Goal: Register for event/course

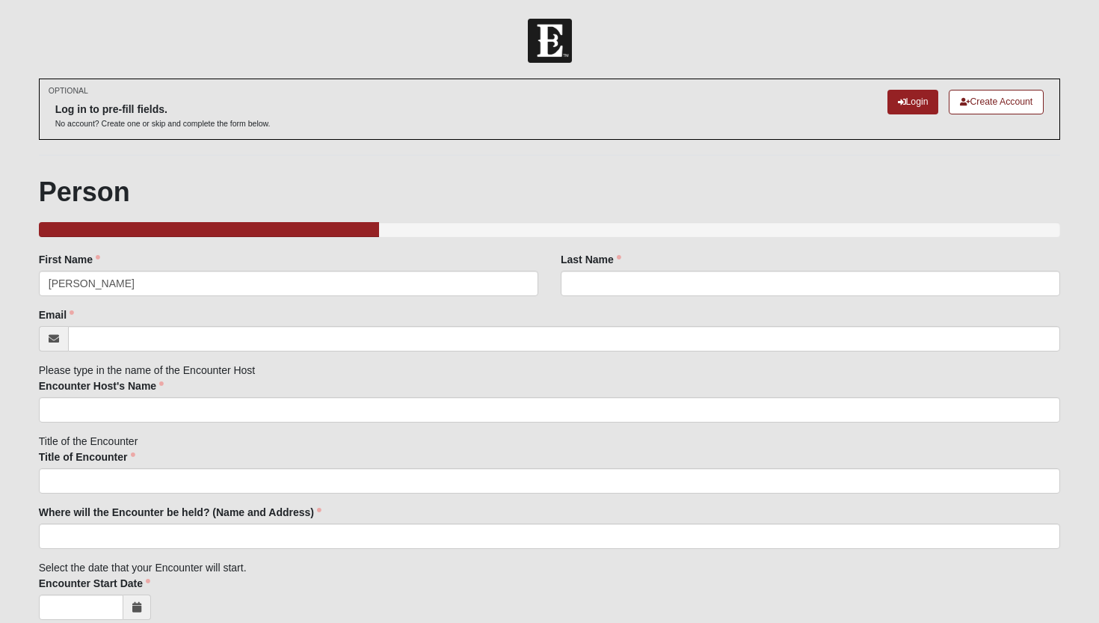
type input "[PERSON_NAME]"
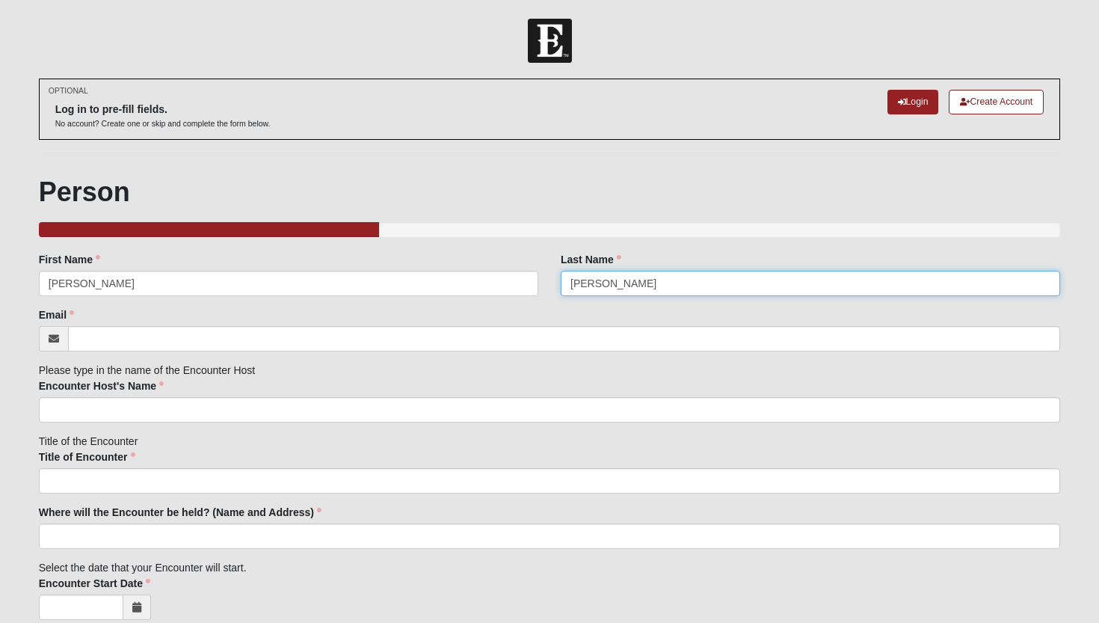
type input "[PERSON_NAME]"
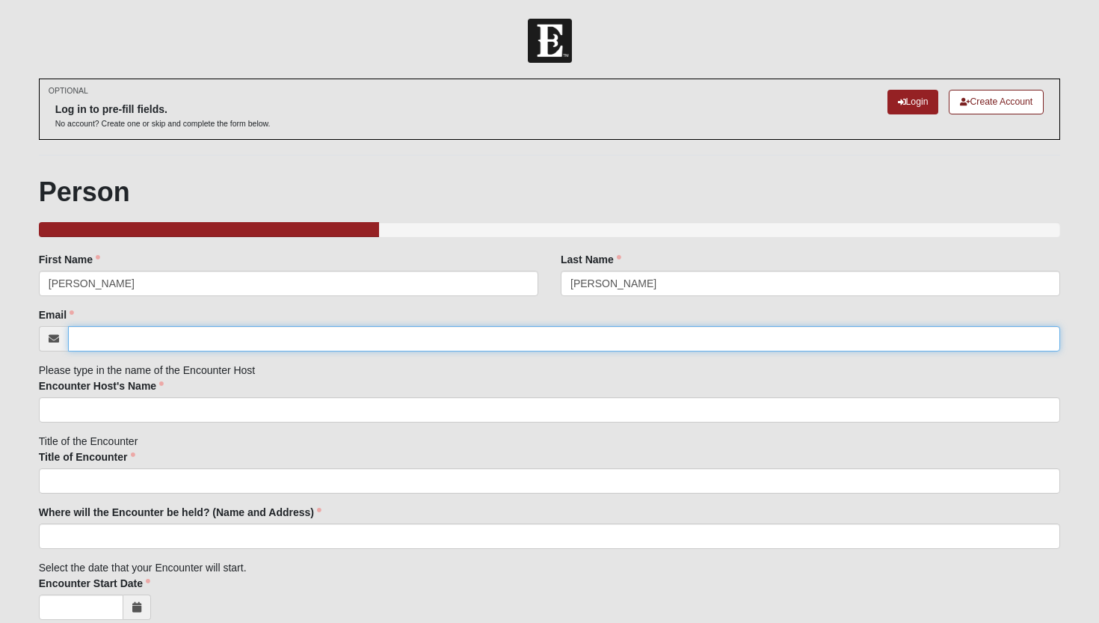
type input "j"
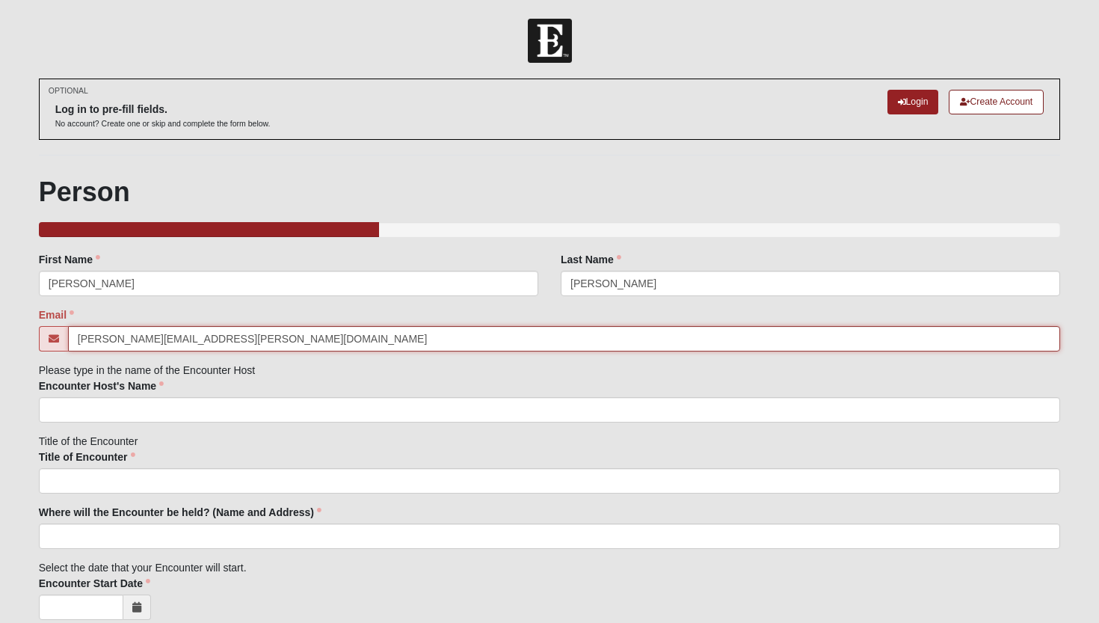
type input "[PERSON_NAME][EMAIL_ADDRESS][PERSON_NAME][DOMAIN_NAME]"
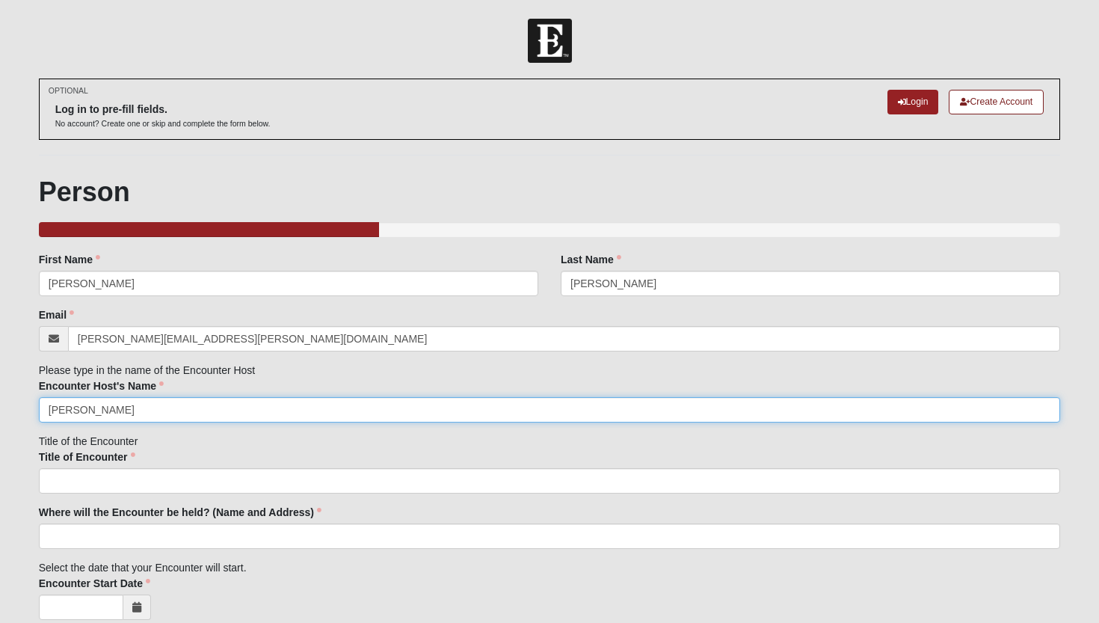
type input "[PERSON_NAME]"
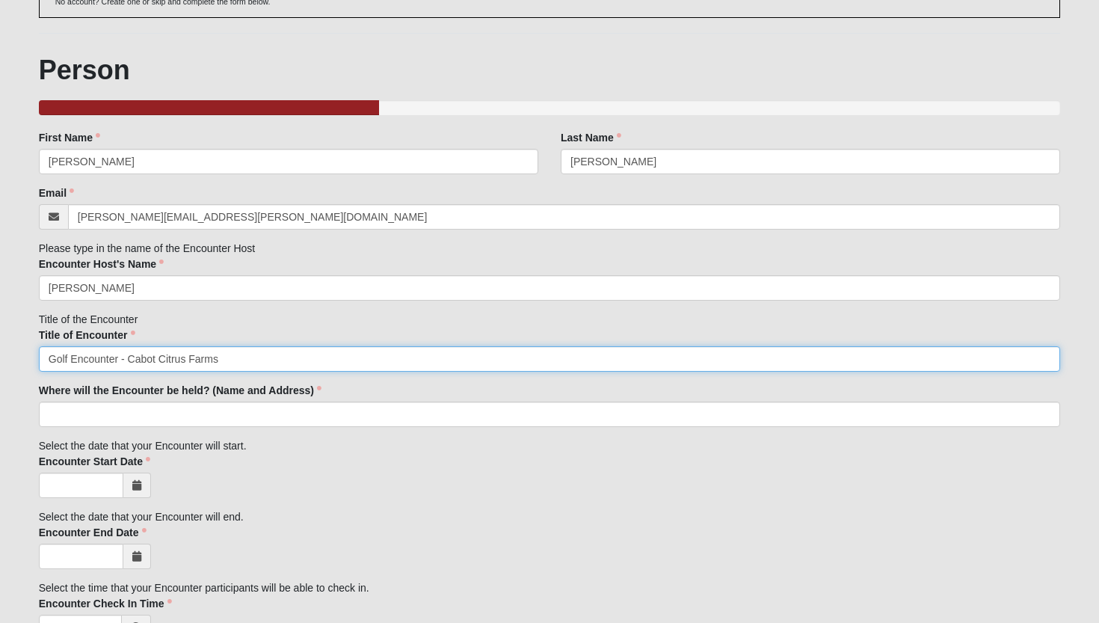
scroll to position [133, 0]
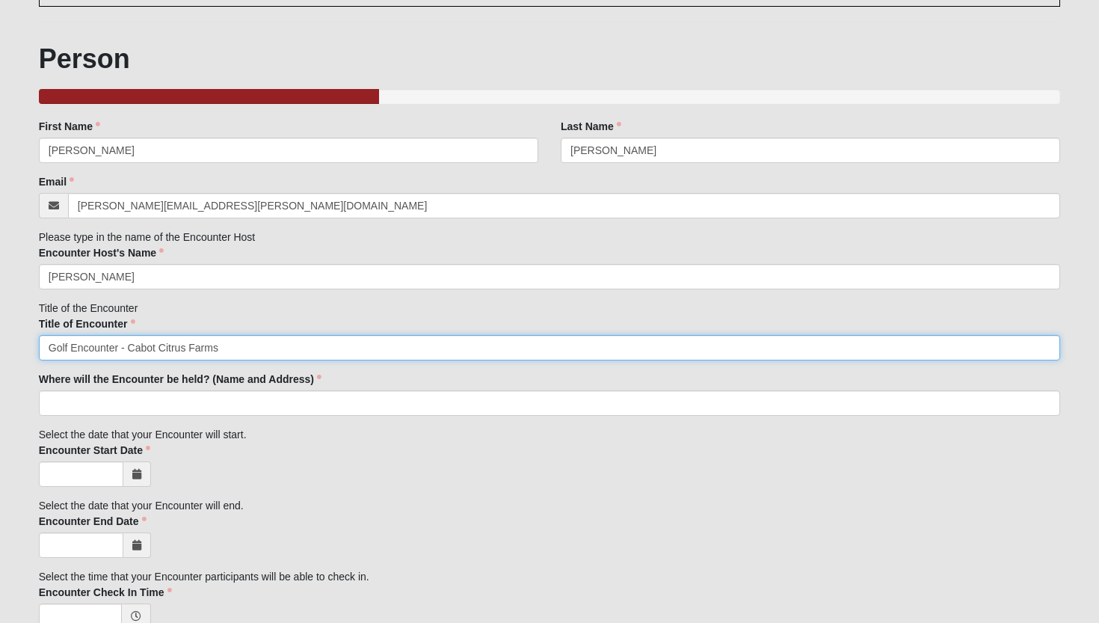
type input "Golf Encounter - Cabot Citrus Farms"
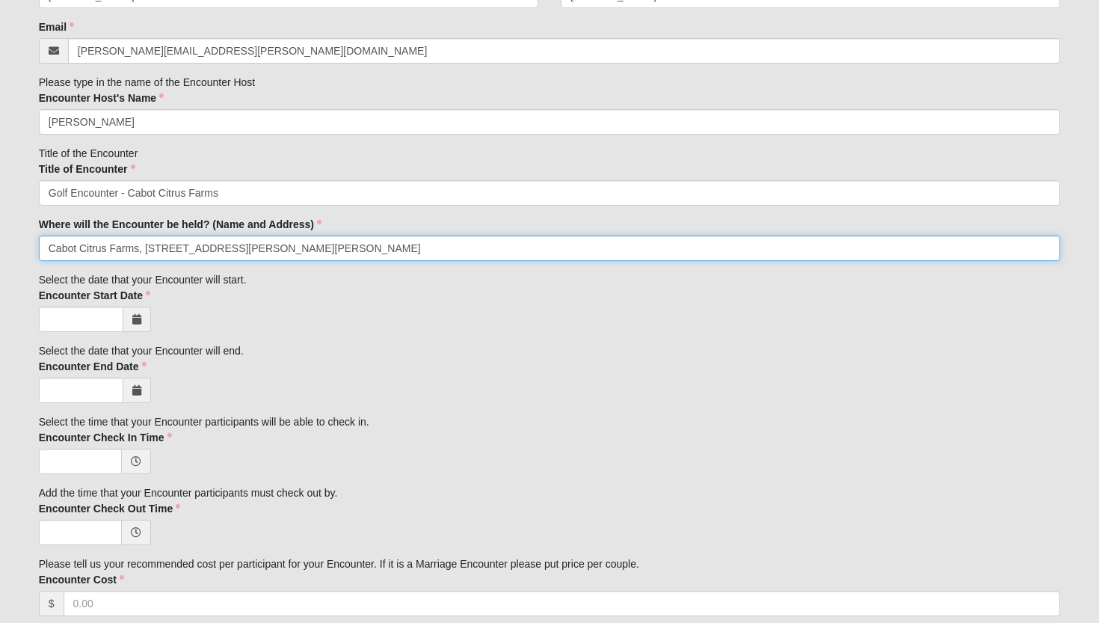
scroll to position [292, 0]
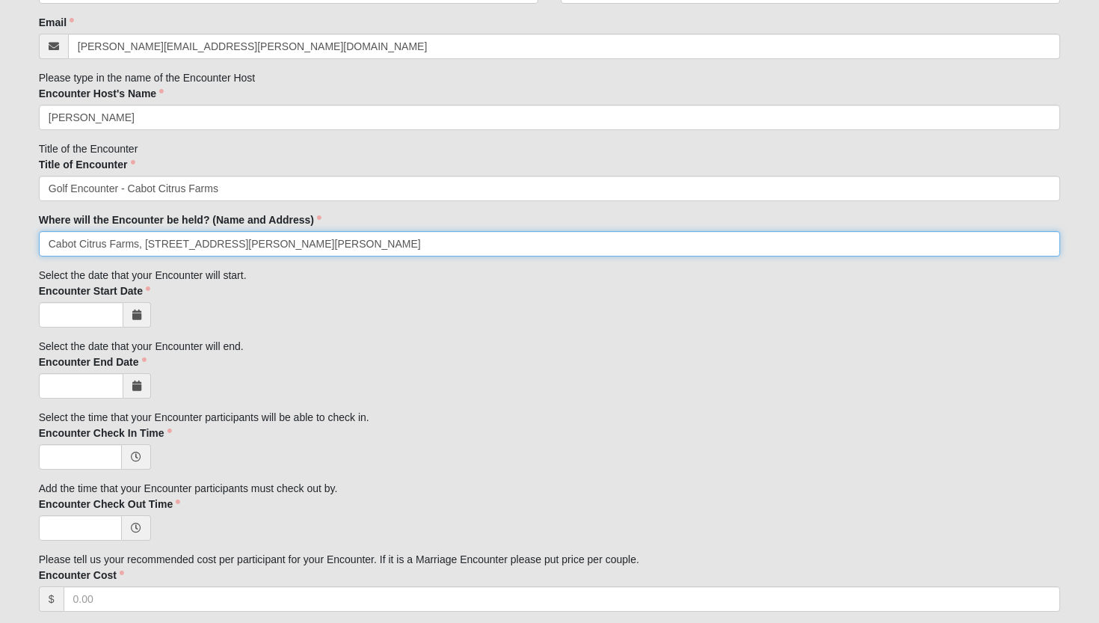
type input "Cabot Citrus Farms, [STREET_ADDRESS][PERSON_NAME][PERSON_NAME]"
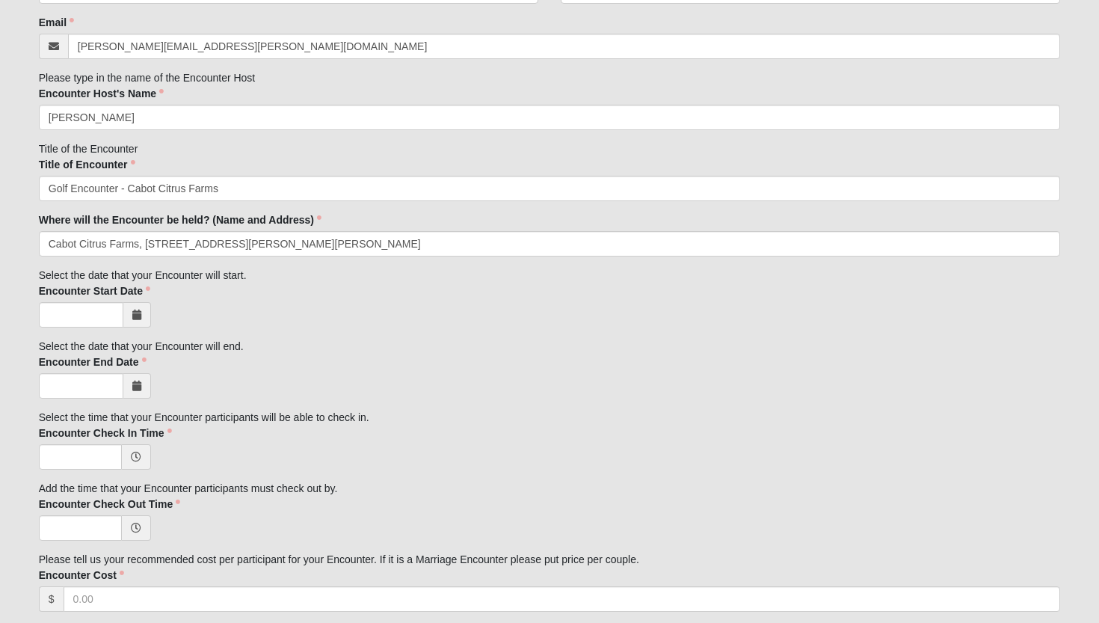
click at [133, 309] on icon at bounding box center [136, 314] width 9 height 10
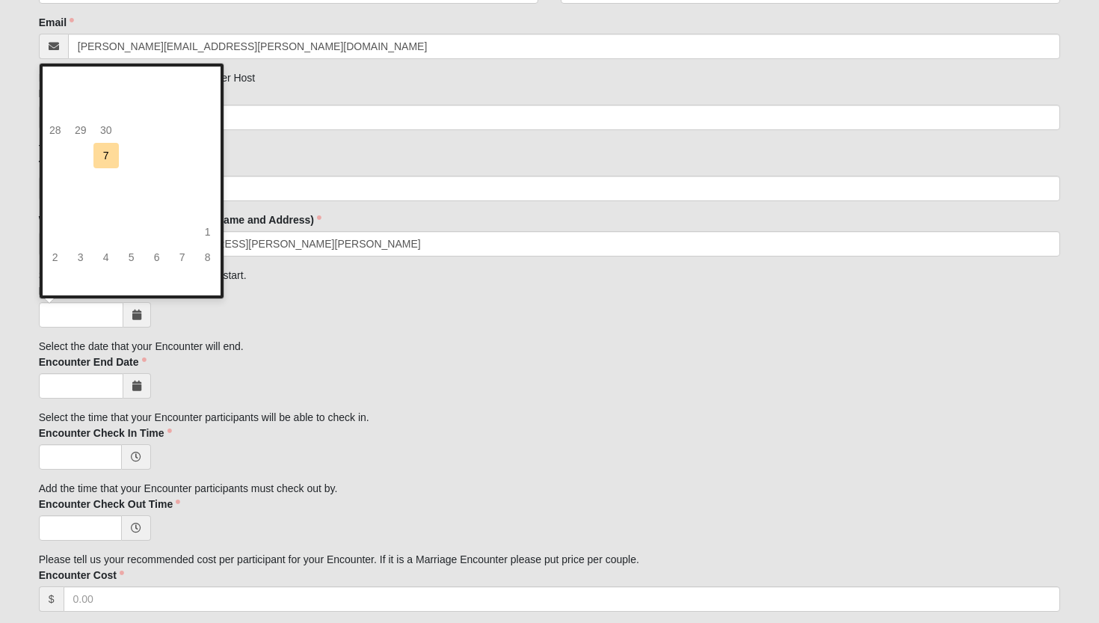
click at [188, 330] on div "Family Member to Register First Name [PERSON_NAME] First Name is required. Last…" at bounding box center [550, 529] width 1022 height 1138
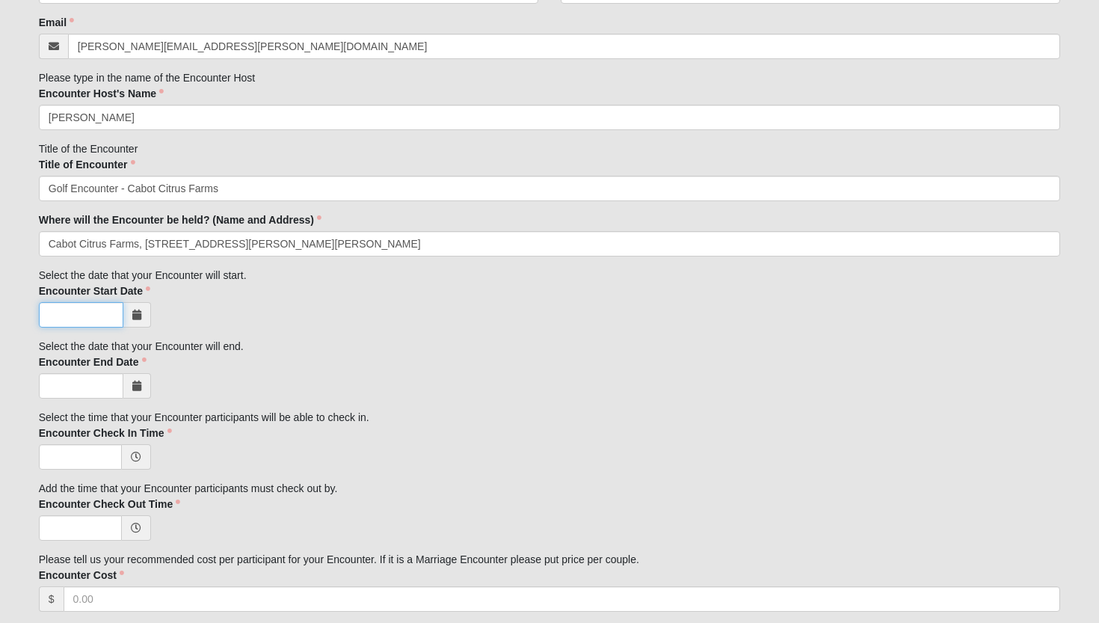
click at [108, 312] on input "Encounter Start Date" at bounding box center [81, 314] width 84 height 25
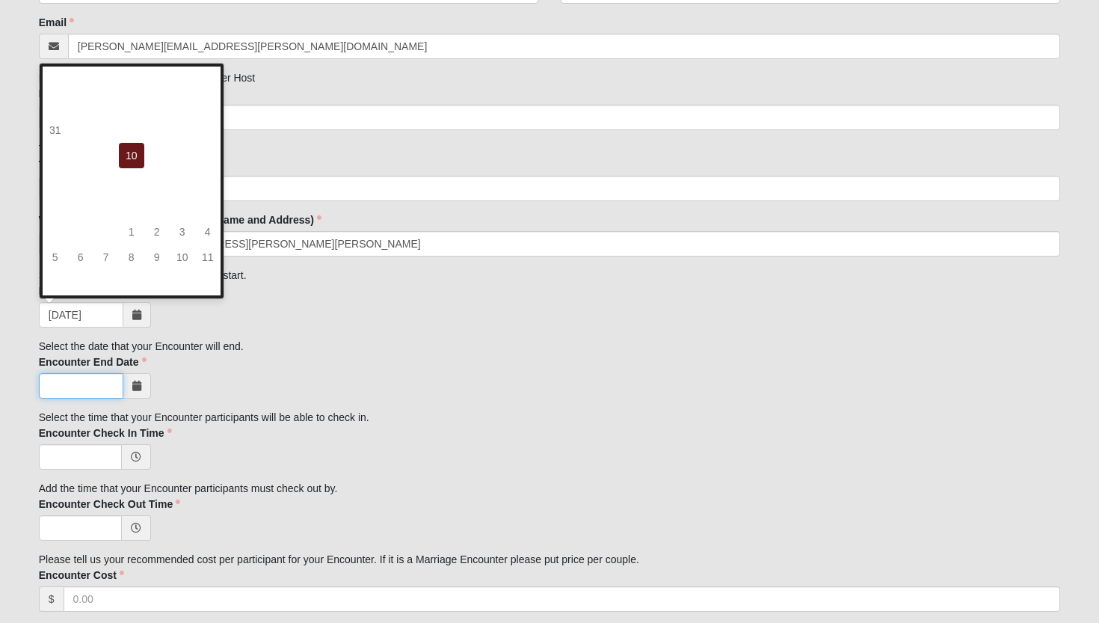
type input "[DATE]"
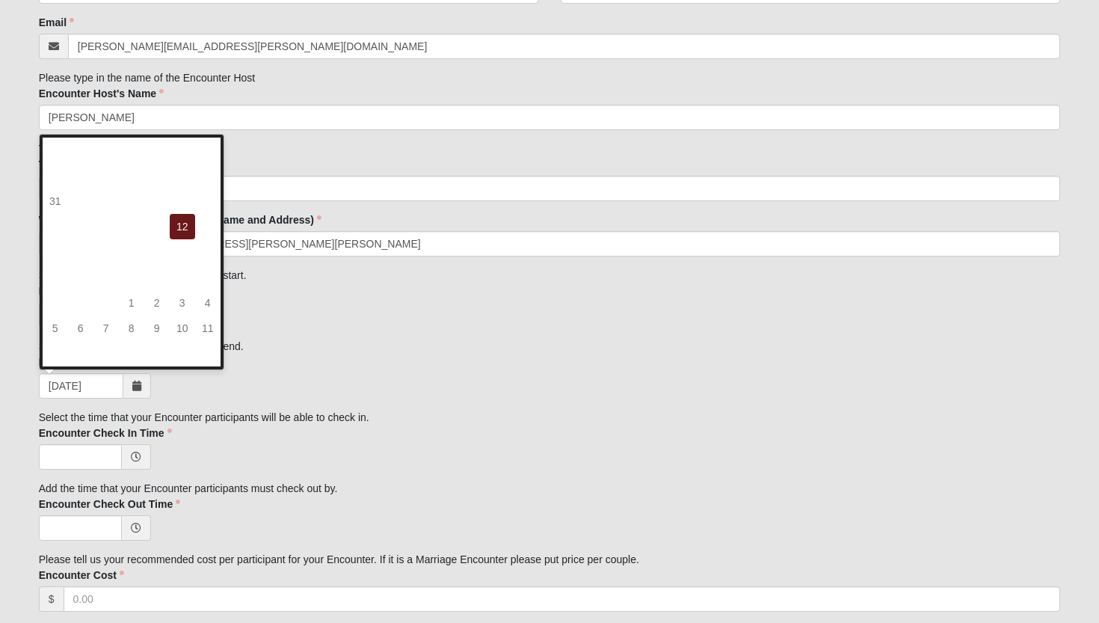
type input "[DATE]"
click at [321, 402] on div "Family Member to Register First Name [PERSON_NAME] First Name is required. Last…" at bounding box center [550, 529] width 1022 height 1138
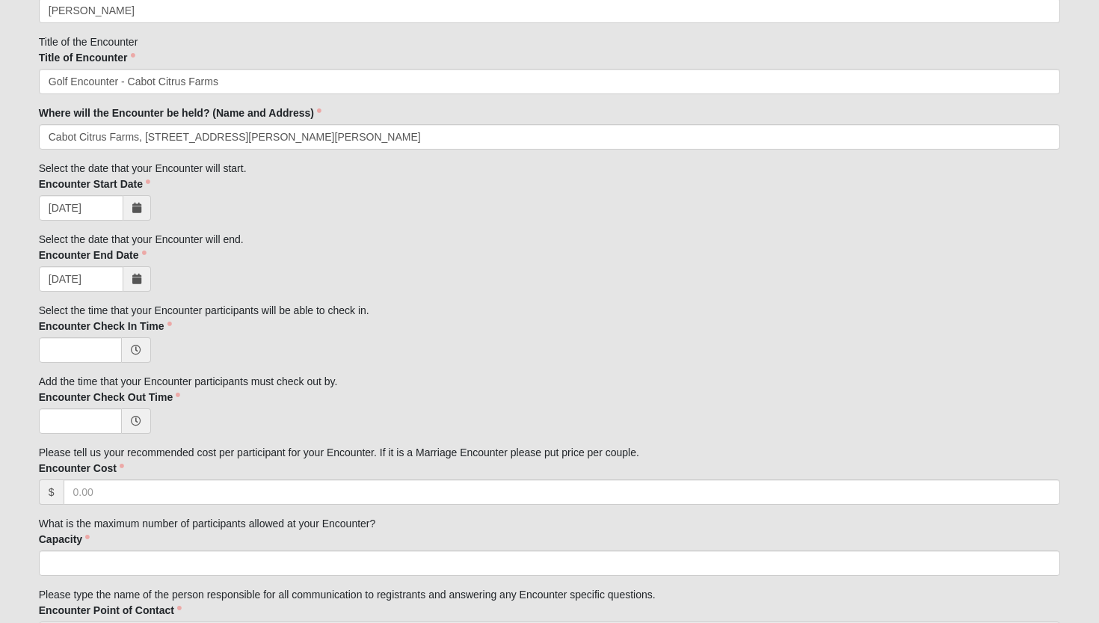
scroll to position [401, 0]
click at [146, 342] on span at bounding box center [136, 348] width 29 height 25
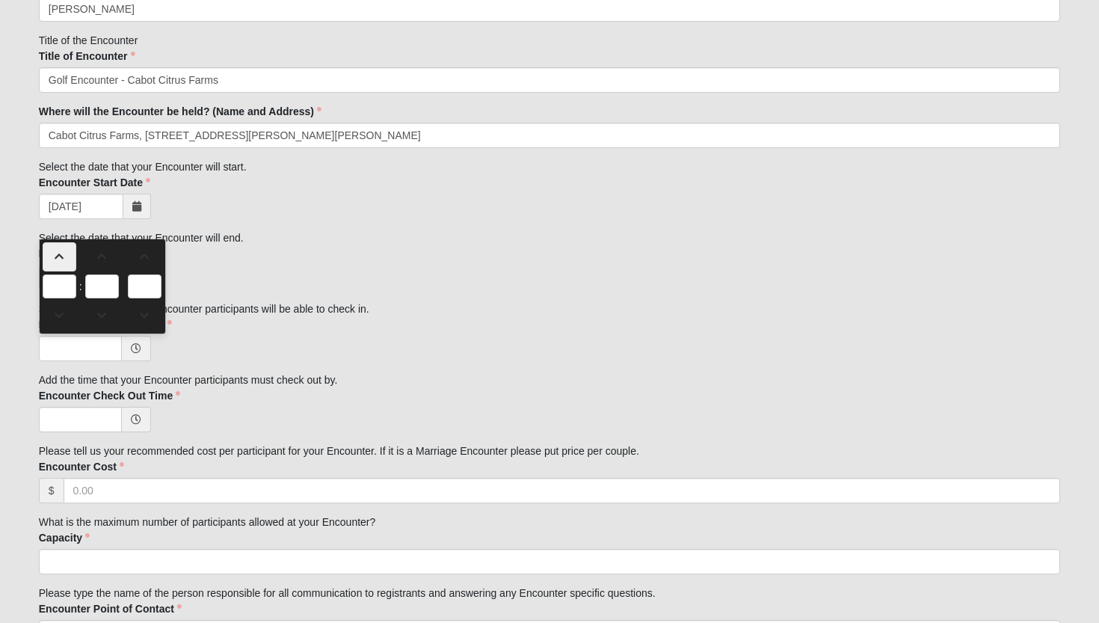
click at [56, 263] on link at bounding box center [60, 256] width 34 height 29
type input "1:00 AM"
type input "1"
type input "00"
type input "AM"
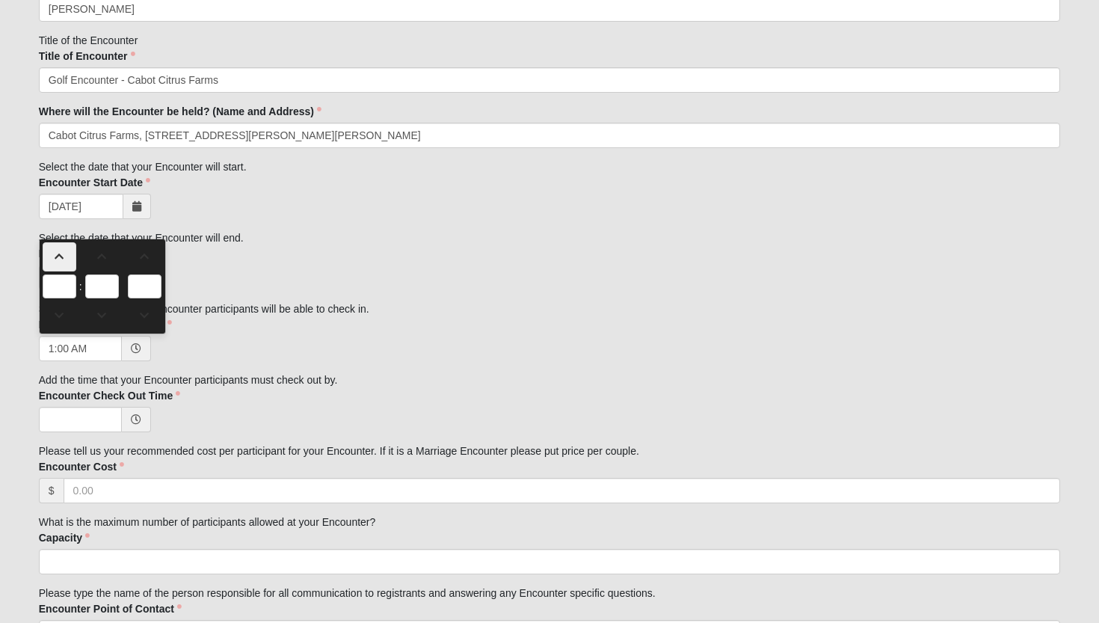
click at [56, 263] on link at bounding box center [60, 256] width 34 height 29
type input "2:00 AM"
type input "2"
click at [56, 263] on link at bounding box center [60, 256] width 34 height 29
type input "3:00 AM"
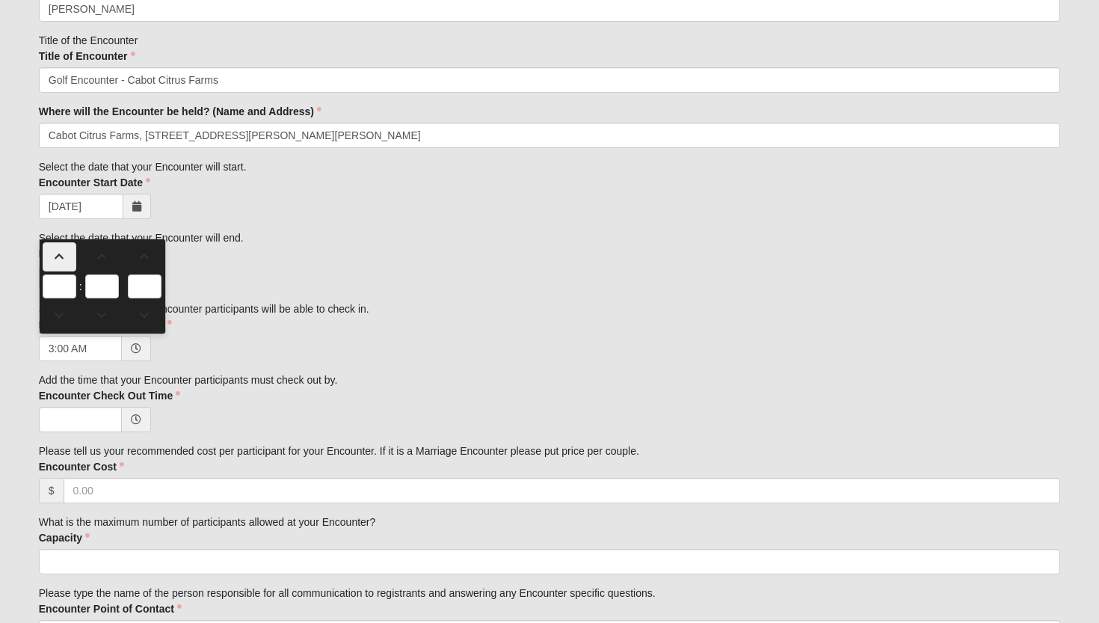
type input "3"
click at [56, 263] on link at bounding box center [60, 256] width 34 height 29
type input "4:00 AM"
type input "4"
click at [56, 263] on link at bounding box center [60, 256] width 34 height 29
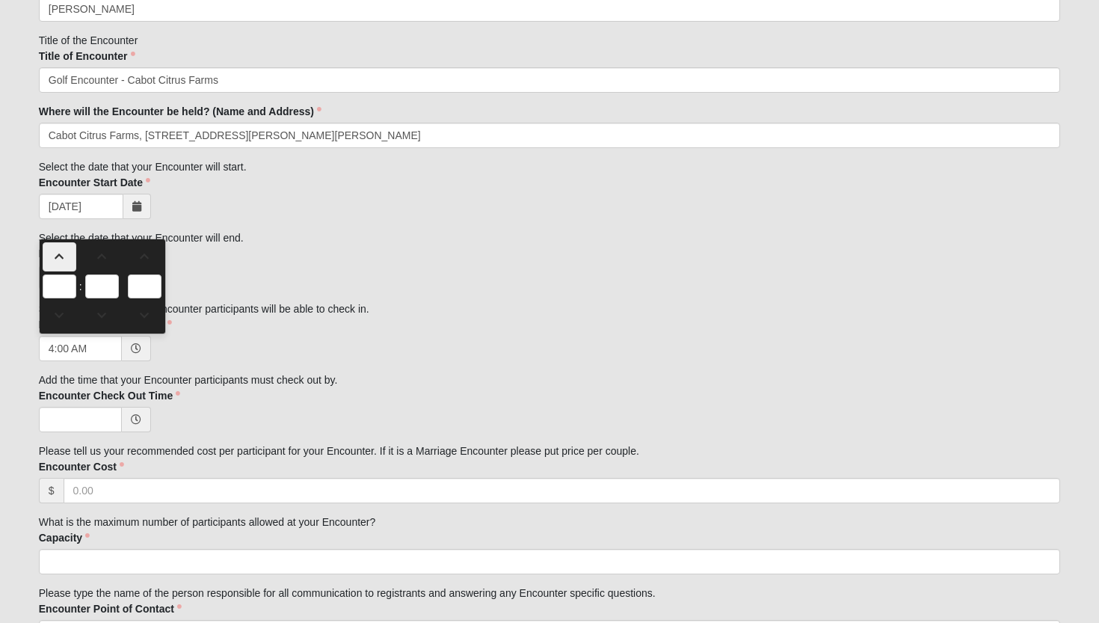
type input "5:00 AM"
type input "5"
click at [56, 263] on link at bounding box center [60, 256] width 34 height 29
type input "6:00 AM"
type input "6"
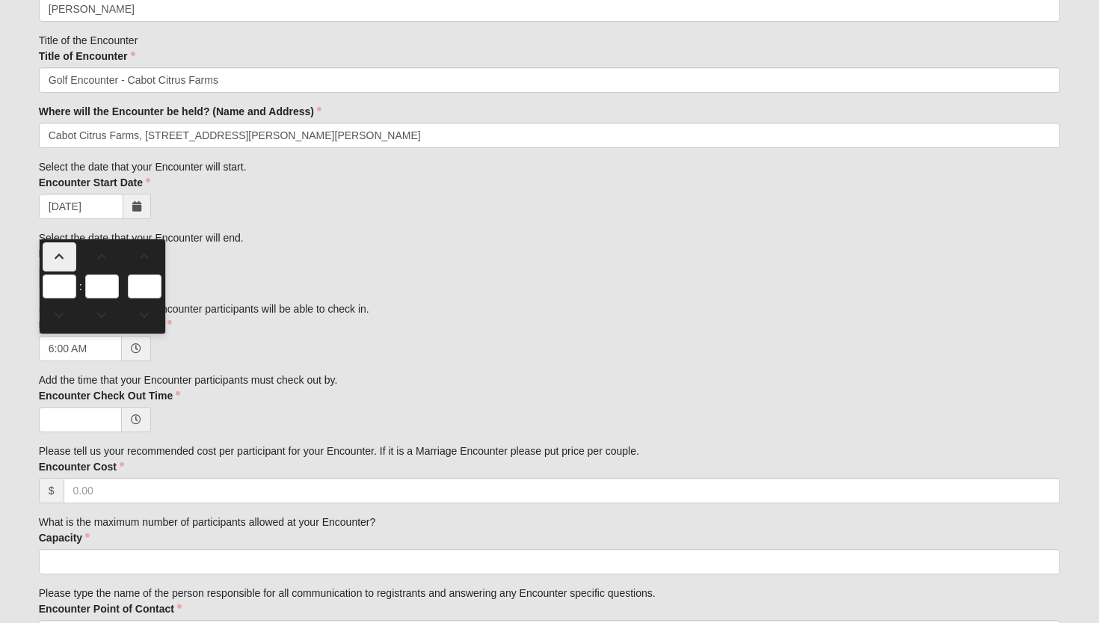
click at [56, 263] on link at bounding box center [60, 256] width 34 height 29
type input "7:00 AM"
type input "7"
click at [56, 263] on link at bounding box center [60, 256] width 34 height 29
type input "8:00 AM"
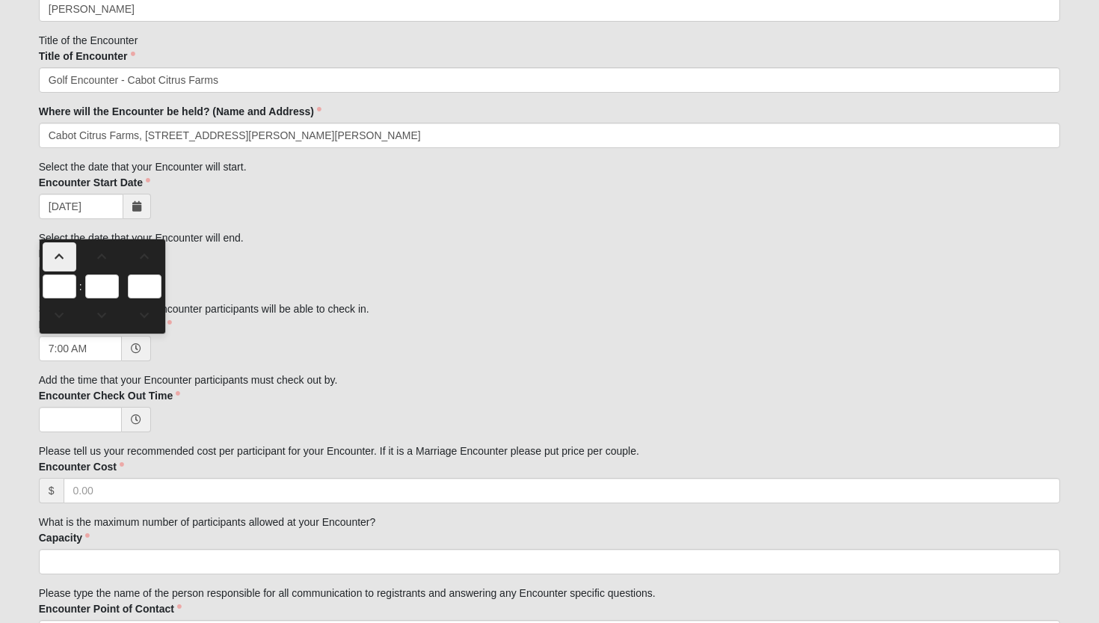
type input "8"
click at [56, 263] on link at bounding box center [60, 256] width 34 height 29
type input "9:00 AM"
type input "9"
click at [56, 263] on link at bounding box center [60, 256] width 34 height 29
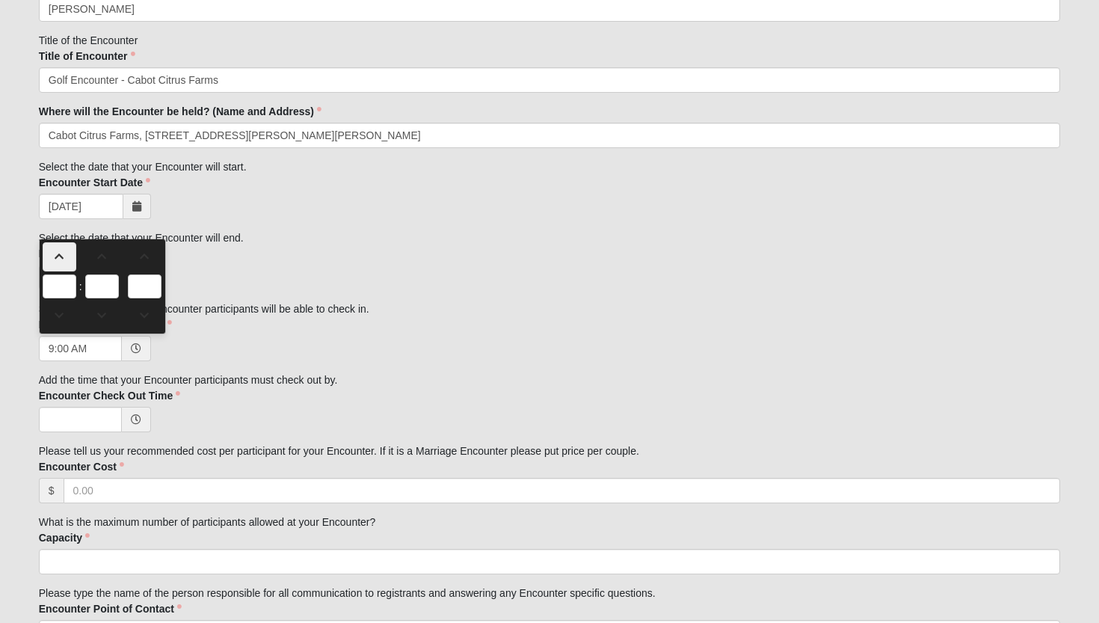
type input "10:00 AM"
type input "10"
click at [56, 263] on link at bounding box center [60, 256] width 34 height 29
type input "11:00 AM"
type input "11"
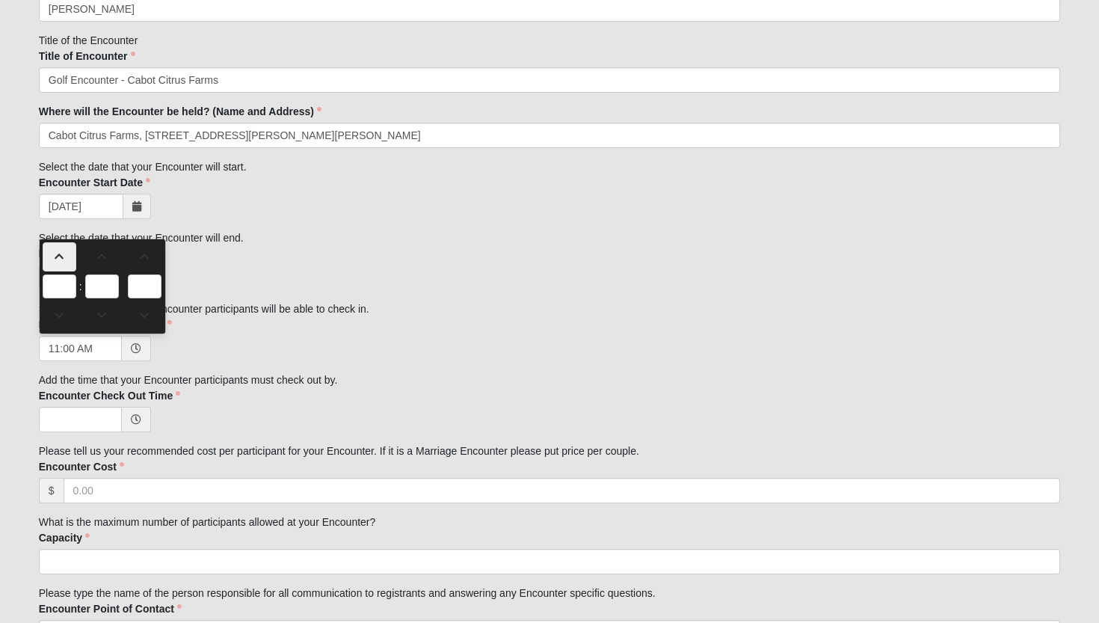
click at [56, 263] on link at bounding box center [60, 256] width 34 height 29
type input "12:00 PM"
type input "12"
type input "PM"
click at [56, 263] on link at bounding box center [60, 256] width 34 height 29
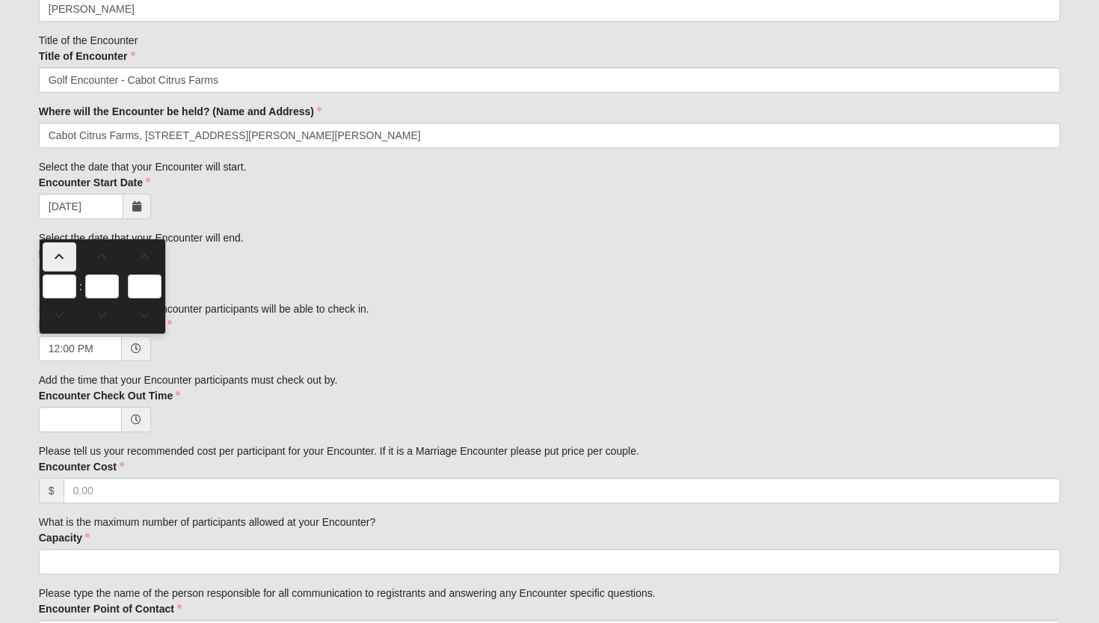
type input "1:00 PM"
type input "1"
click at [226, 407] on div at bounding box center [550, 419] width 1022 height 25
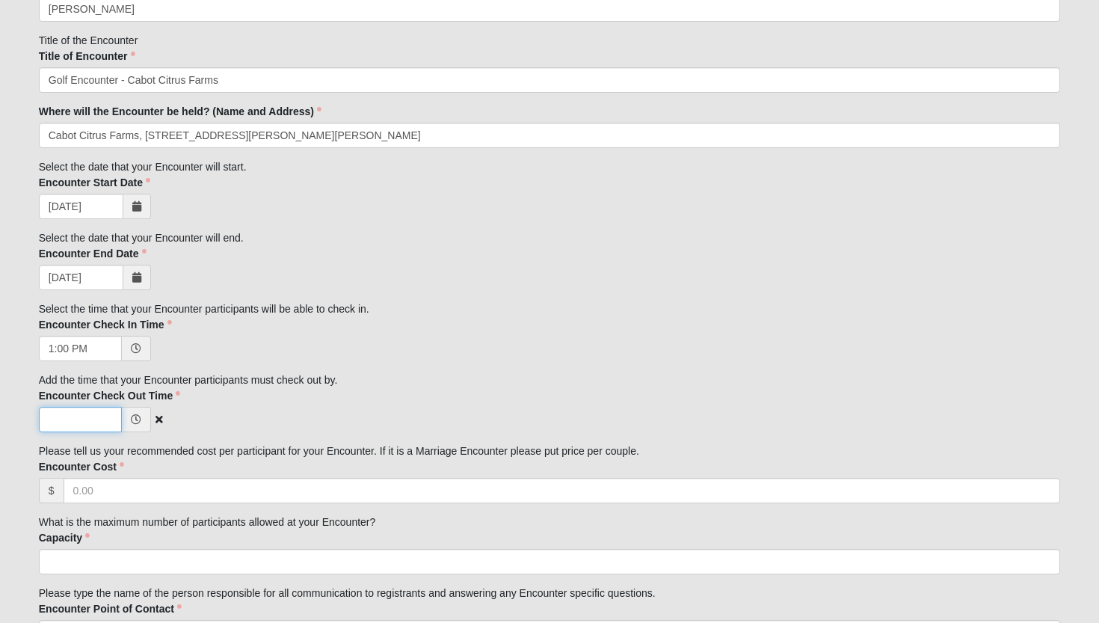
click at [93, 419] on input "Encounter Check Out Time" at bounding box center [80, 419] width 83 height 25
click at [138, 421] on icon at bounding box center [136, 419] width 10 height 10
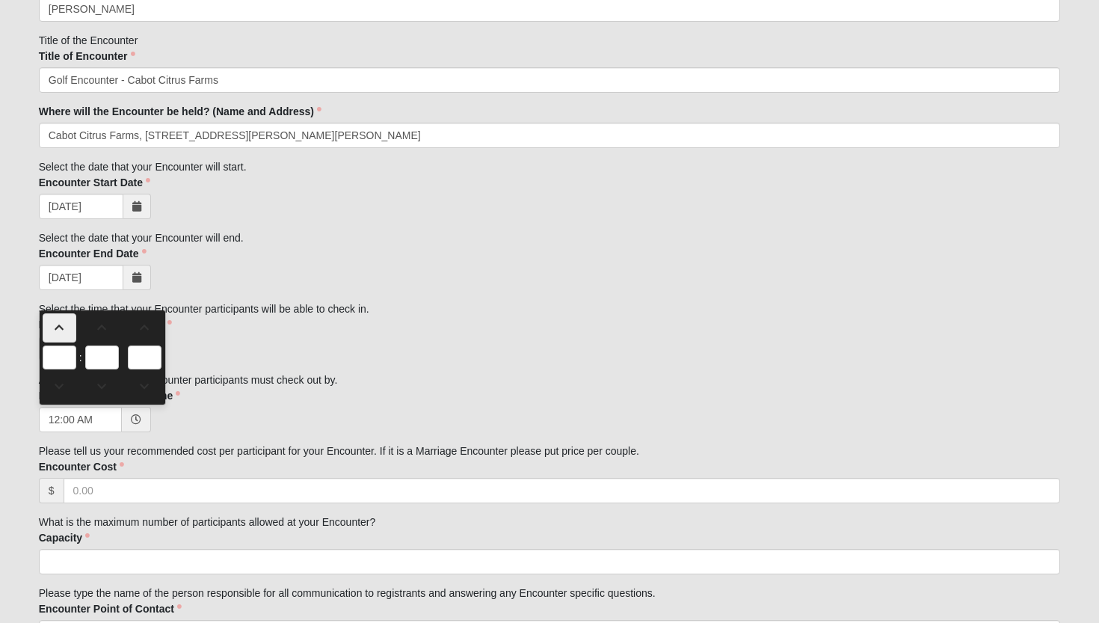
click at [64, 324] on span at bounding box center [59, 327] width 32 height 10
type input "1:00 AM"
type input "1"
click at [64, 324] on span at bounding box center [59, 327] width 32 height 10
type input "2:00 AM"
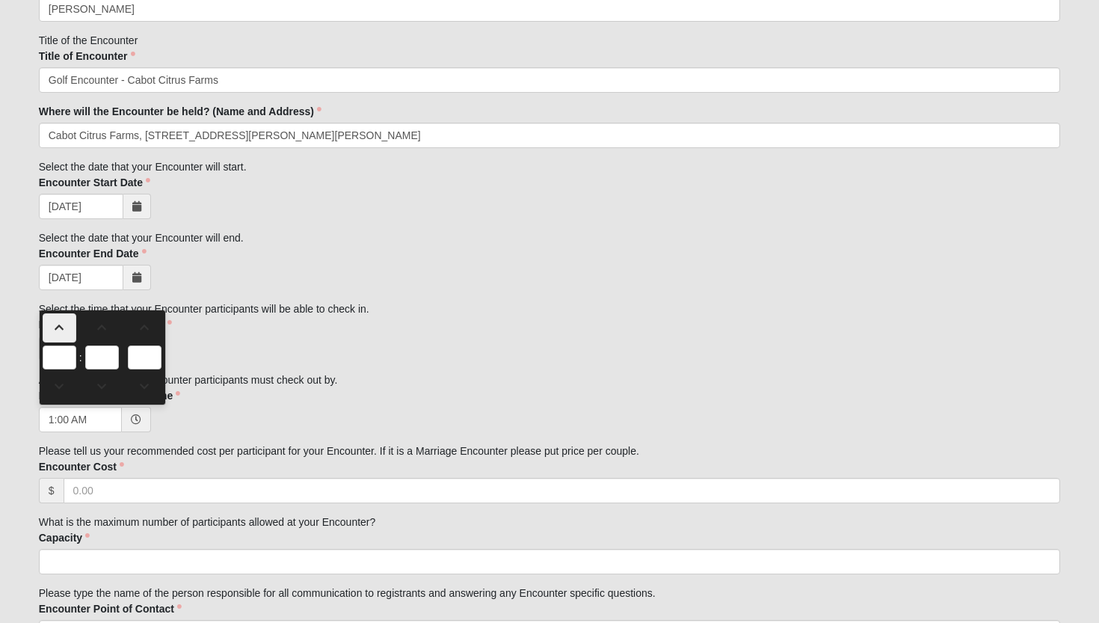
type input "2"
click at [64, 324] on span at bounding box center [59, 327] width 32 height 10
type input "3:00 AM"
type input "3"
click at [64, 324] on span at bounding box center [59, 327] width 32 height 10
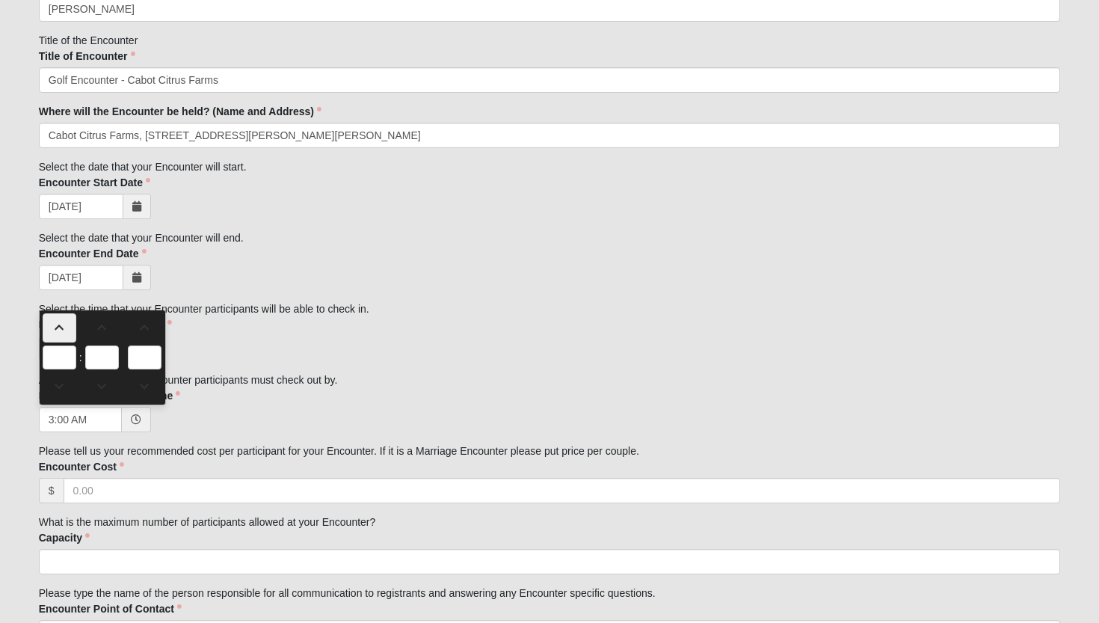
type input "4:00 AM"
type input "4"
click at [64, 324] on span at bounding box center [59, 327] width 32 height 10
type input "5:00 AM"
type input "5"
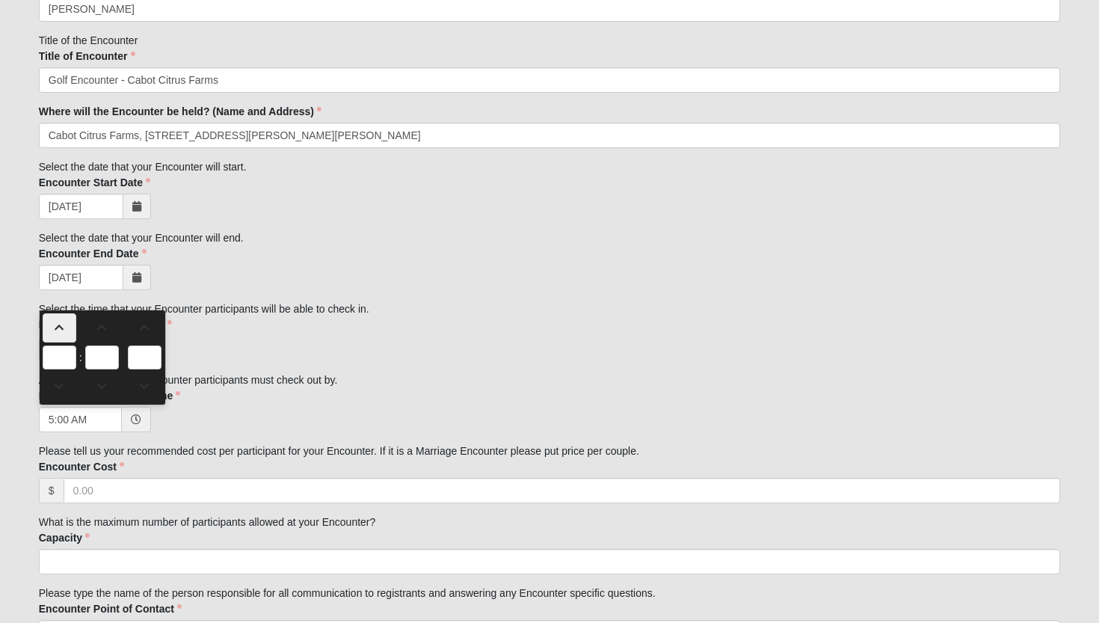
click at [64, 324] on span at bounding box center [59, 327] width 32 height 10
type input "6:00 AM"
type input "6"
click at [64, 324] on span at bounding box center [59, 327] width 32 height 10
type input "7:00 AM"
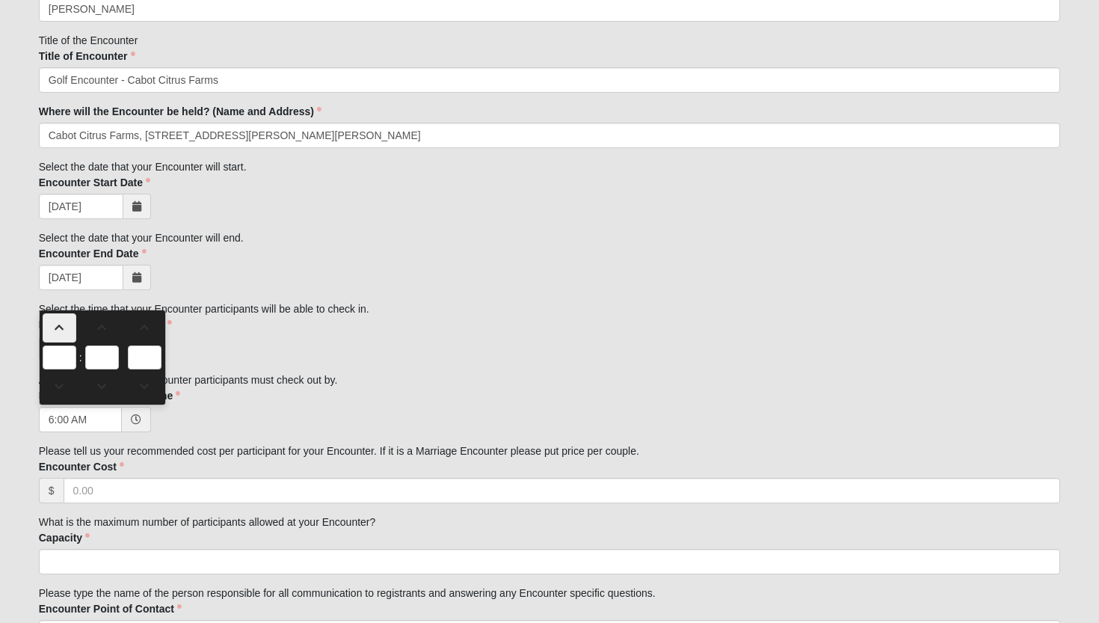
type input "7"
click at [64, 324] on span at bounding box center [59, 327] width 32 height 10
type input "8:00 AM"
type input "8"
click at [64, 324] on span at bounding box center [59, 327] width 32 height 10
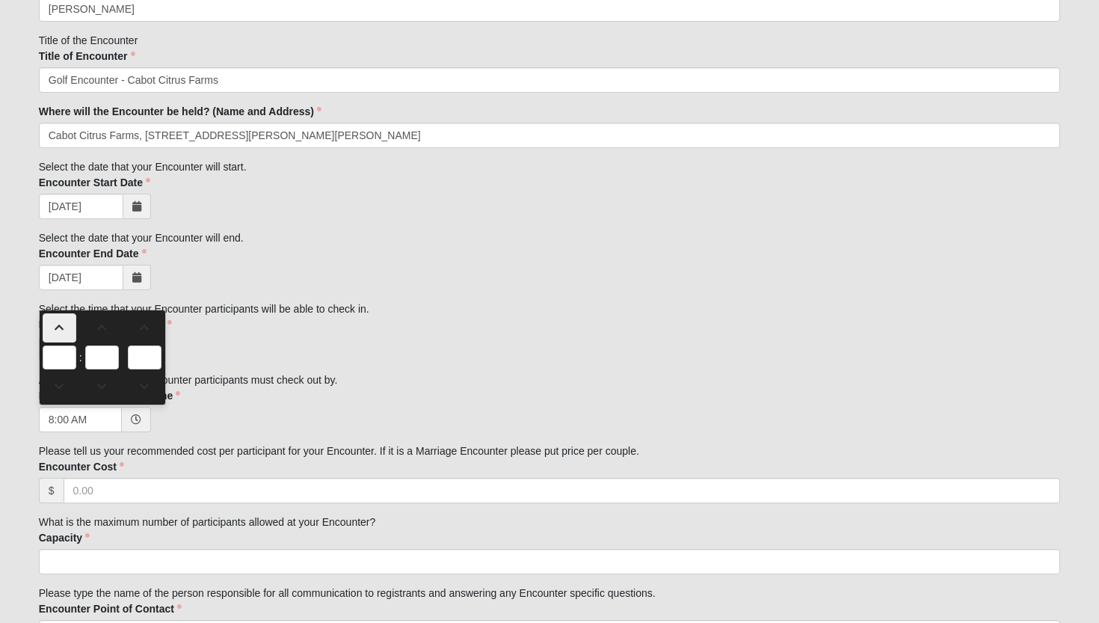
type input "9:00 AM"
type input "9"
click at [64, 324] on span at bounding box center [59, 327] width 32 height 10
type input "10:00 AM"
type input "10"
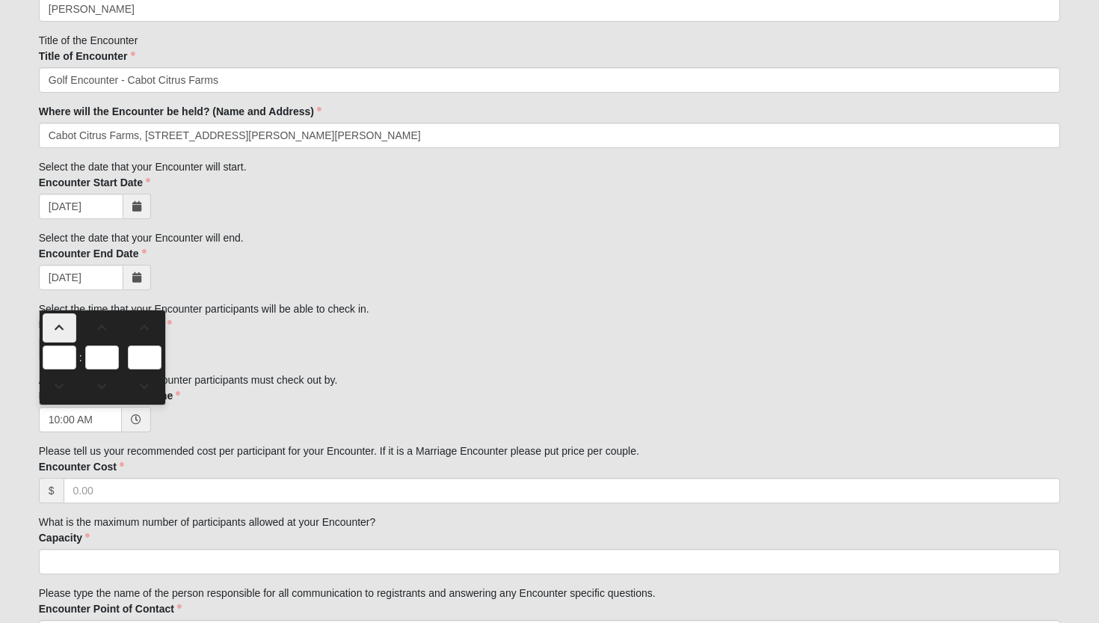
click at [64, 324] on span at bounding box center [59, 327] width 32 height 10
type input "11:00 AM"
type input "11"
click at [64, 324] on span at bounding box center [59, 327] width 32 height 10
type input "12:00 PM"
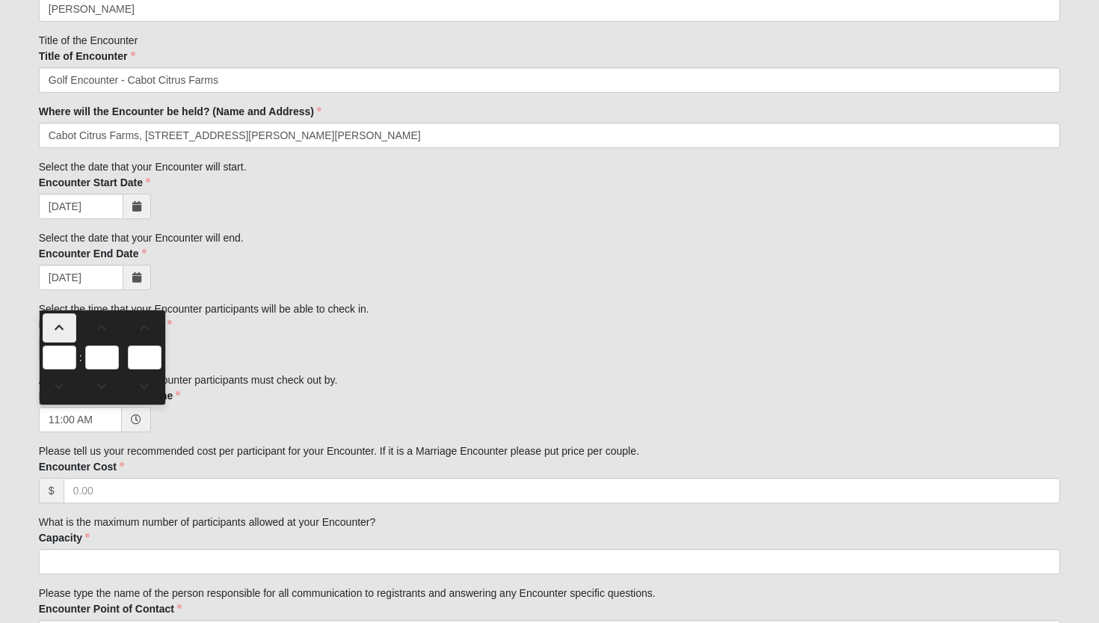
type input "12"
type input "PM"
click at [64, 324] on span at bounding box center [59, 327] width 32 height 10
type input "1:00 PM"
type input "1"
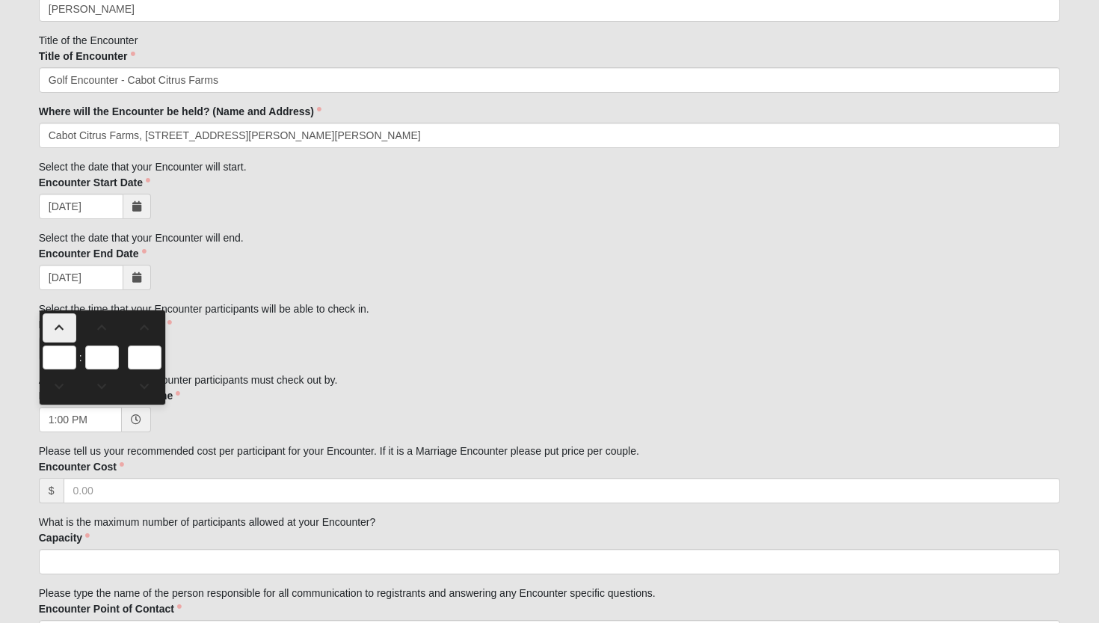
click at [64, 324] on span at bounding box center [59, 327] width 32 height 10
type input "2:00 PM"
type input "2"
click at [64, 390] on span at bounding box center [59, 386] width 32 height 10
type input "1:00 PM"
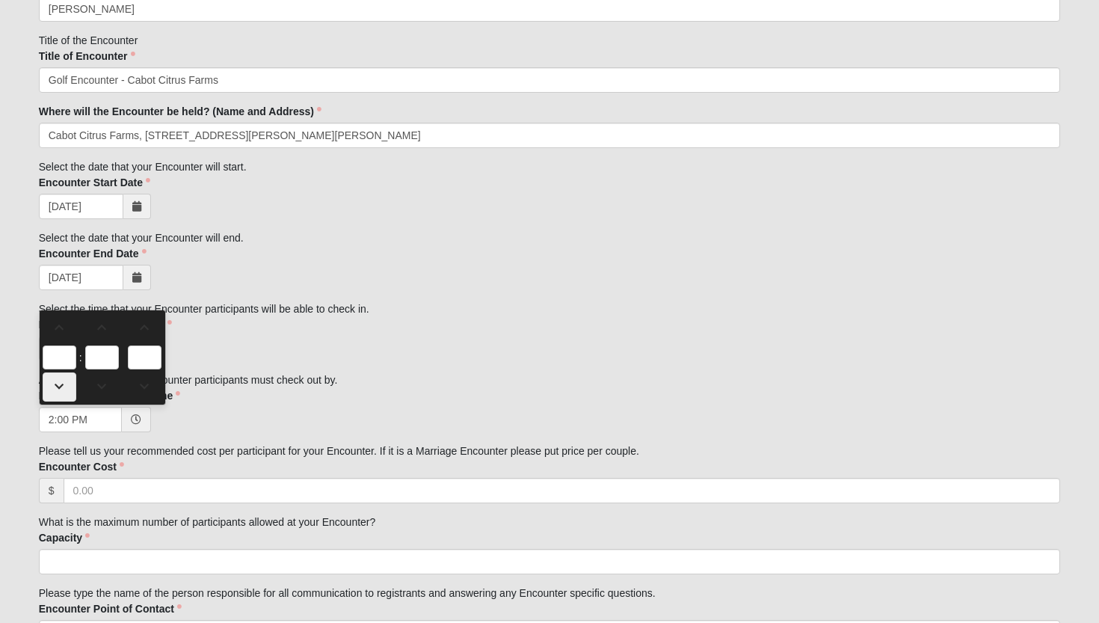
type input "1"
click at [58, 327] on span at bounding box center [59, 327] width 32 height 10
type input "2:00 PM"
type input "2"
click at [299, 382] on div "Family Member to Register First Name [PERSON_NAME] First Name is required. Last…" at bounding box center [550, 420] width 1022 height 1138
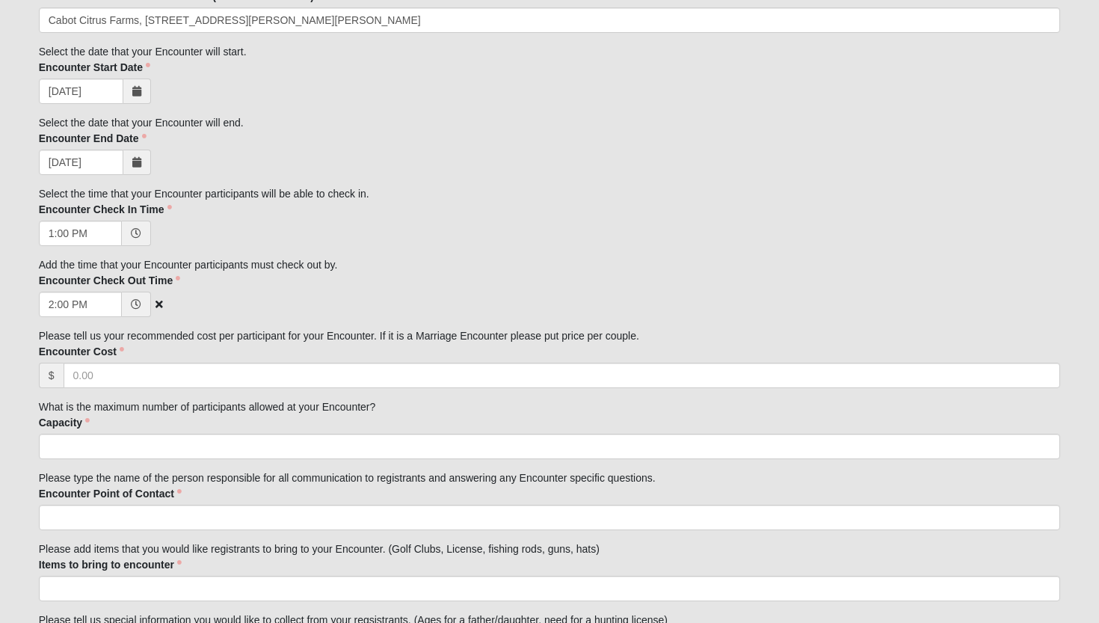
scroll to position [519, 0]
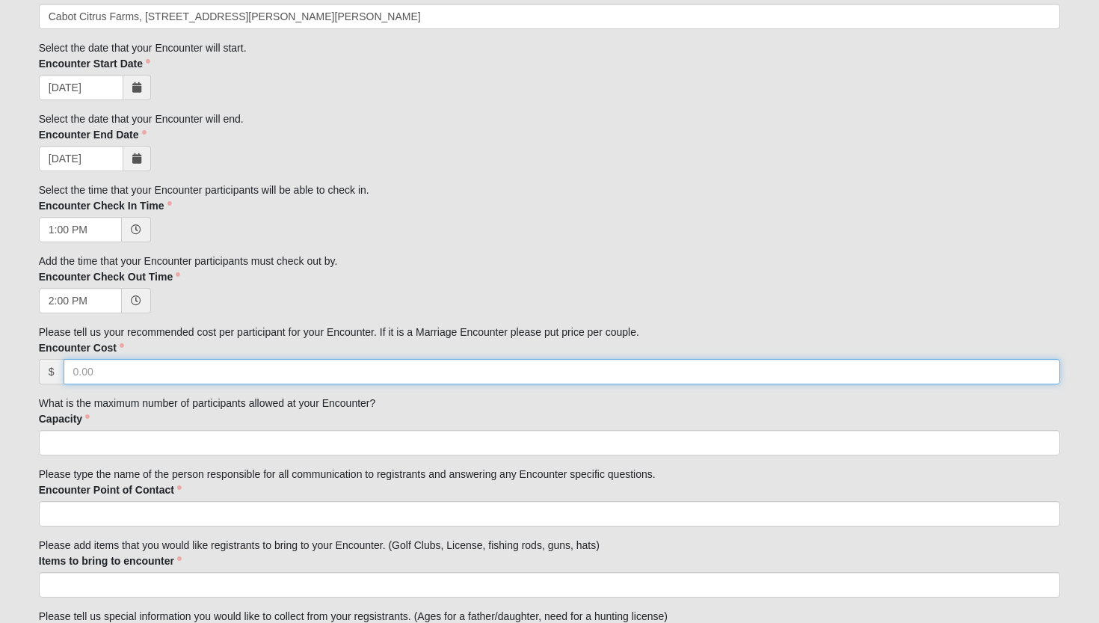
click at [259, 362] on input "Encounter Cost" at bounding box center [562, 371] width 997 height 25
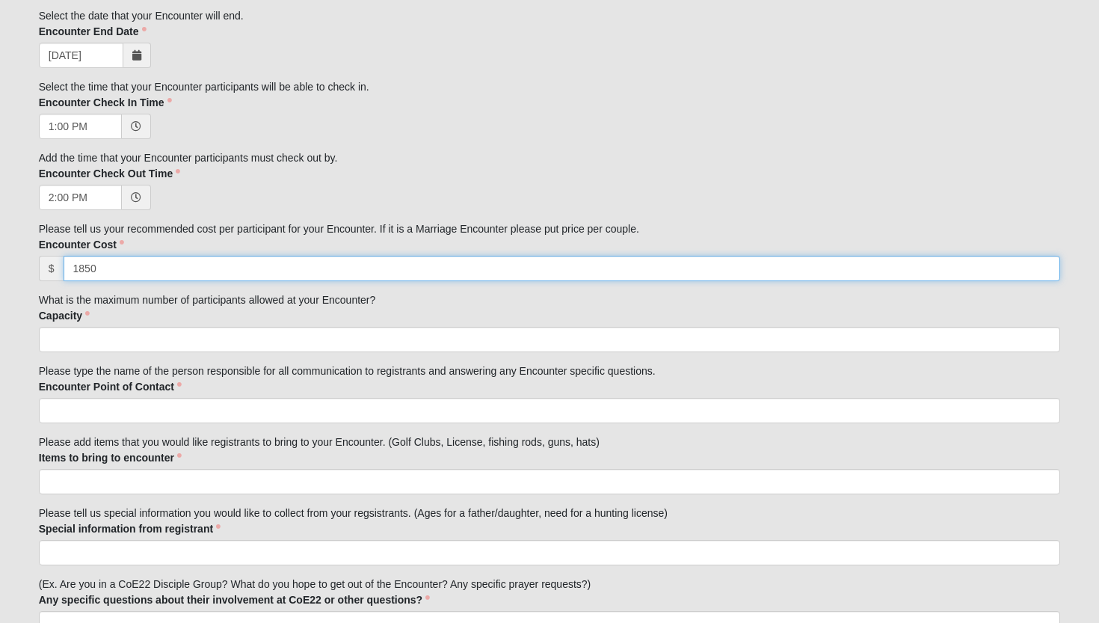
scroll to position [626, 0]
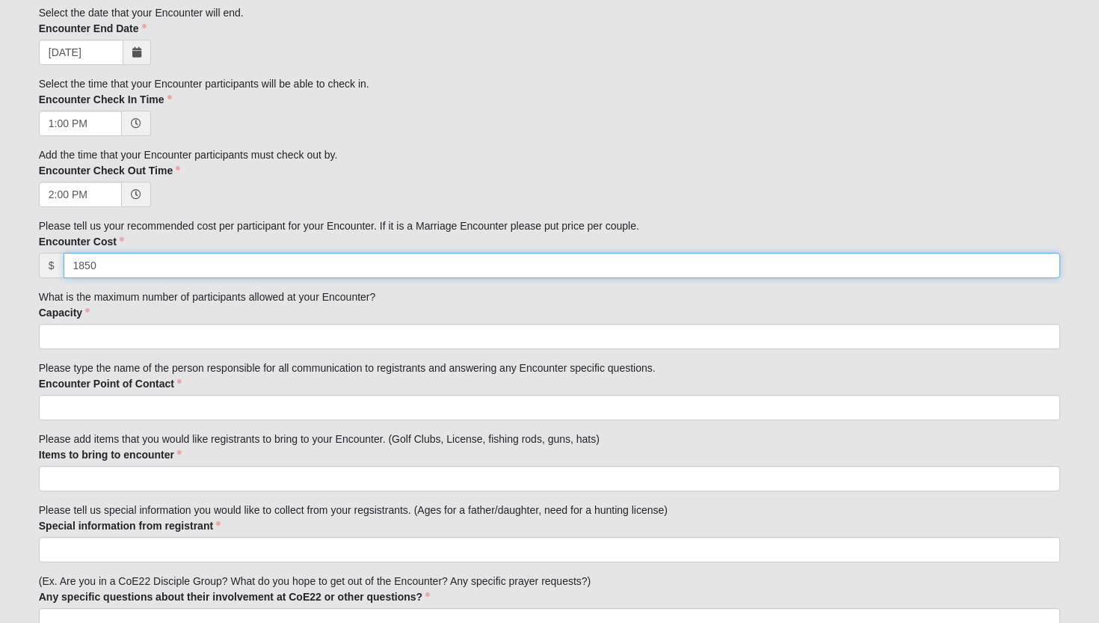
type input "1850"
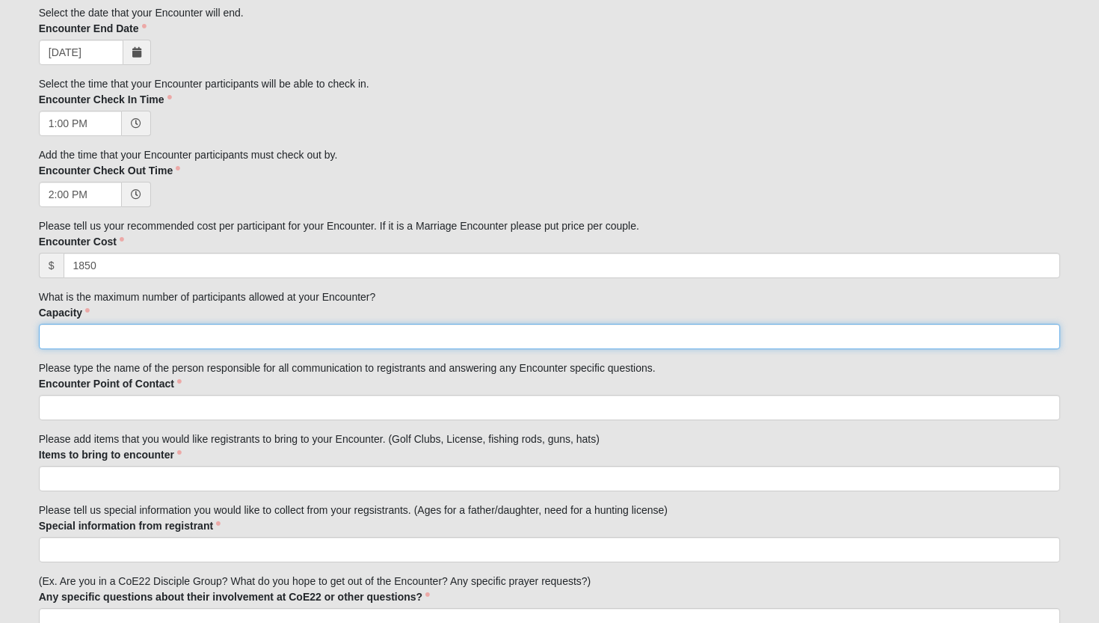
click at [225, 335] on input "Capacity" at bounding box center [550, 336] width 1022 height 25
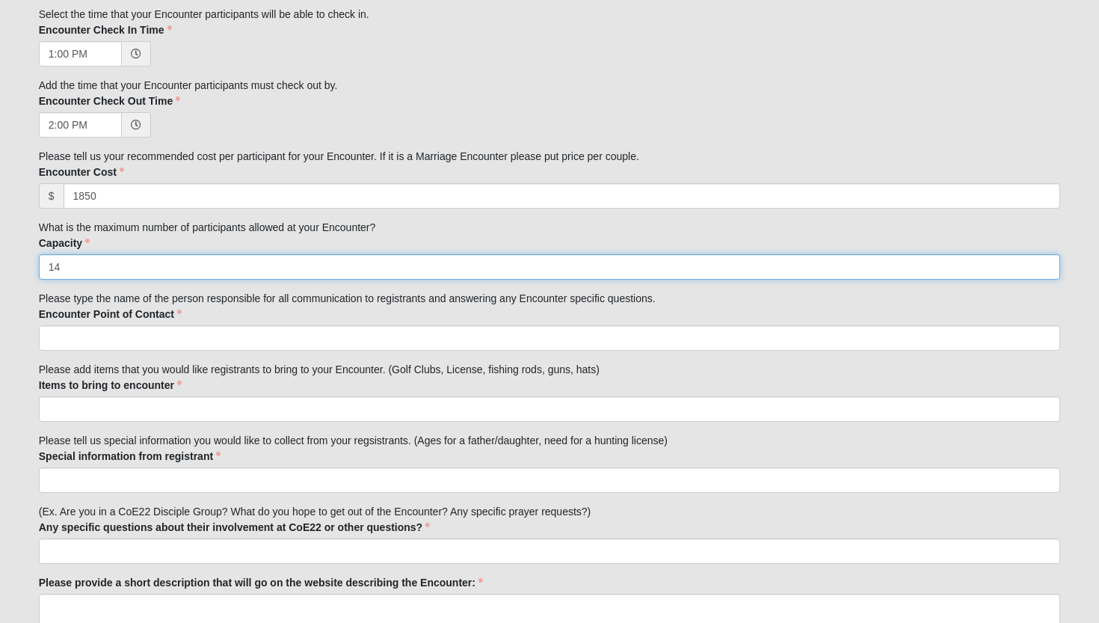
scroll to position [700, 0]
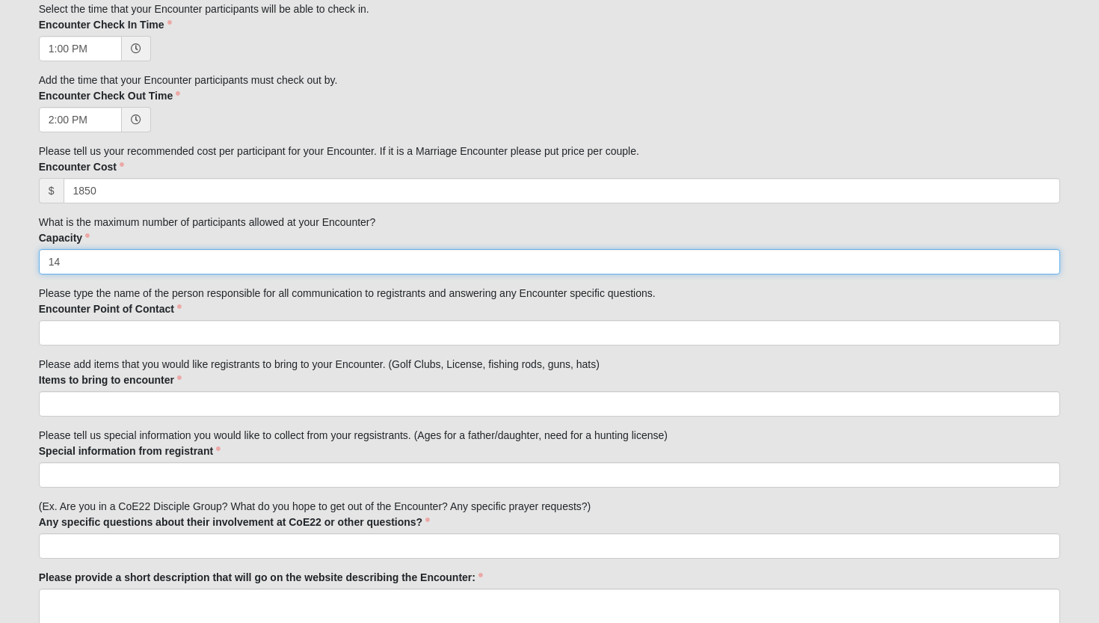
type input "14"
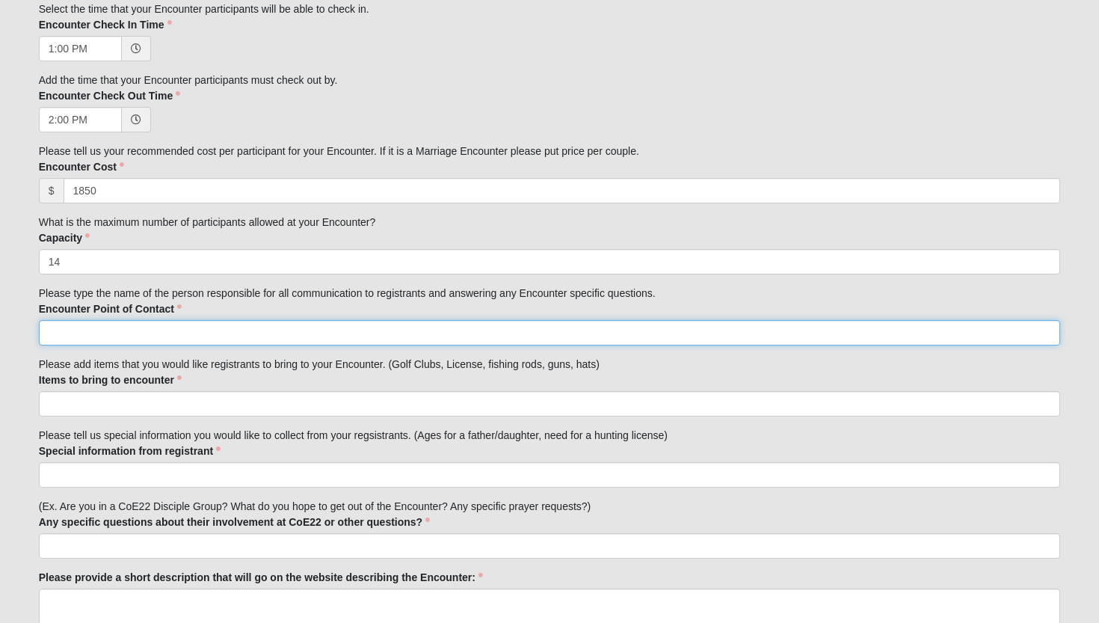
click at [269, 330] on input "Encounter Point of Contact" at bounding box center [550, 332] width 1022 height 25
type input "[PERSON_NAME]"
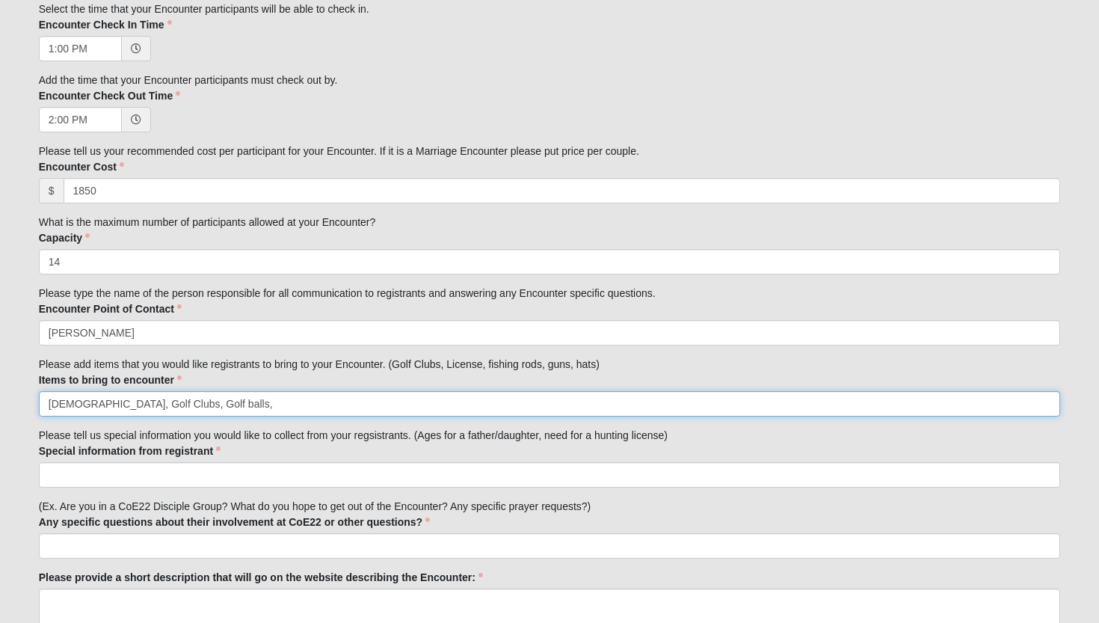
click at [106, 401] on input "[DEMOGRAPHIC_DATA], Golf Clubs, Golf balls," at bounding box center [550, 403] width 1022 height 25
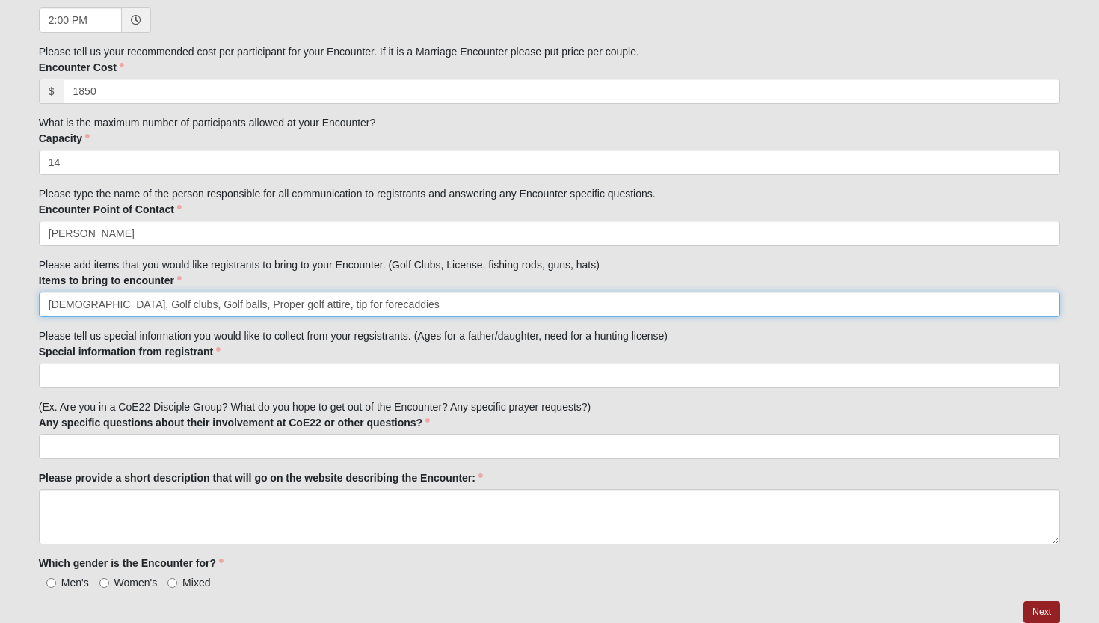
scroll to position [801, 0]
type input "[DEMOGRAPHIC_DATA], Golf clubs, Golf balls, Proper golf attire, tip for forecad…"
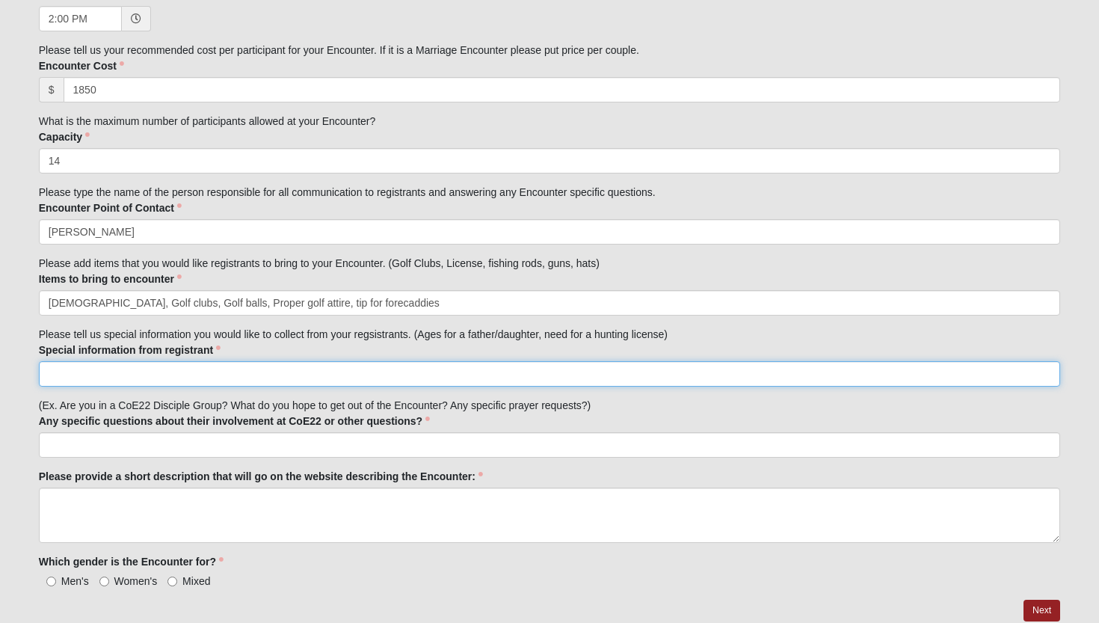
click at [139, 371] on input "Special information from registrant" at bounding box center [550, 373] width 1022 height 25
type input "What is your current golf handicap? Why do you want to attend this encounter?"
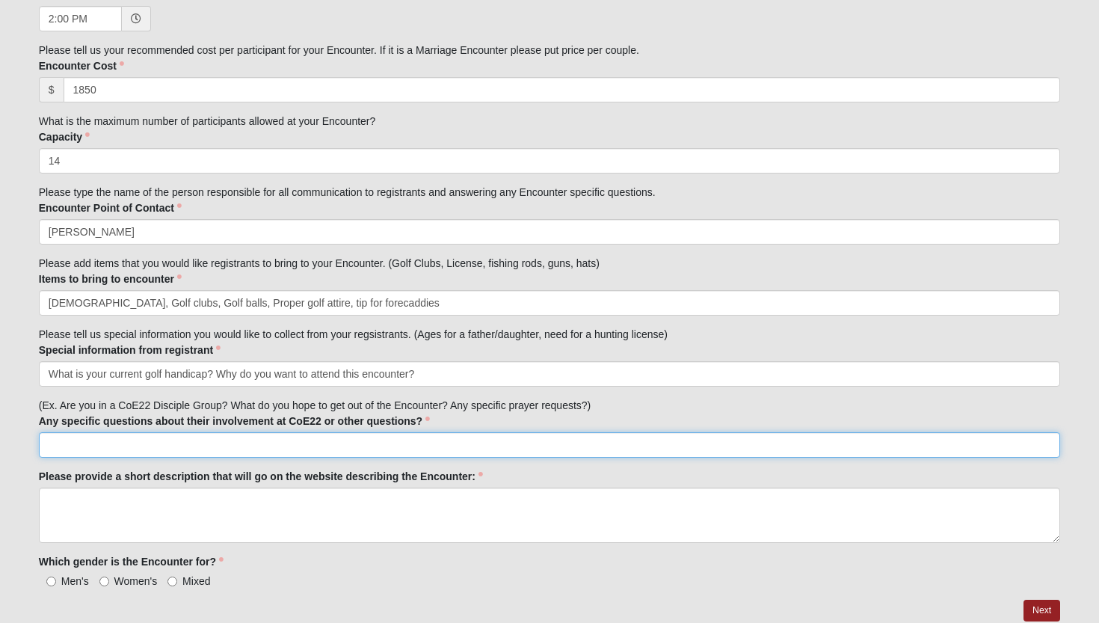
click at [191, 436] on input "Any specific questions about their involvement at CoE22 or other questions?" at bounding box center [550, 444] width 1022 height 25
type input "Have you ever attended a golf encounter with Eleven22? Are you currently in a d…"
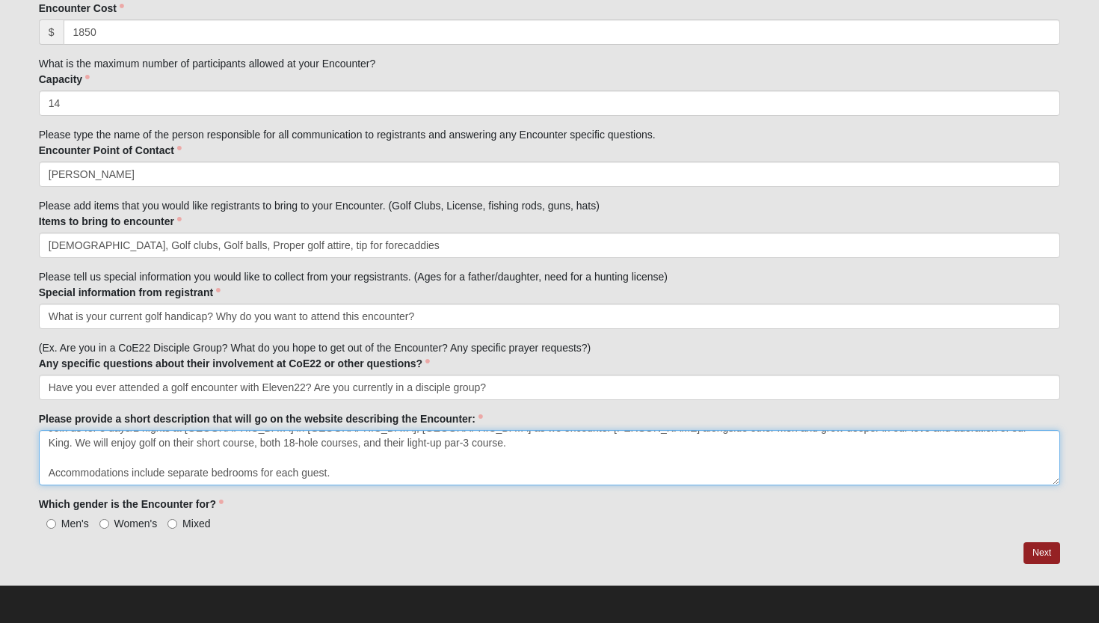
scroll to position [15, 0]
click at [342, 471] on textarea "Join us for 3 days/2 nights at [GEOGRAPHIC_DATA] in [GEOGRAPHIC_DATA], [GEOGRAP…" at bounding box center [550, 457] width 1022 height 55
click at [471, 469] on textarea "Join us for 3 days/2 nights at [GEOGRAPHIC_DATA] in [GEOGRAPHIC_DATA], [GEOGRAP…" at bounding box center [550, 457] width 1022 height 55
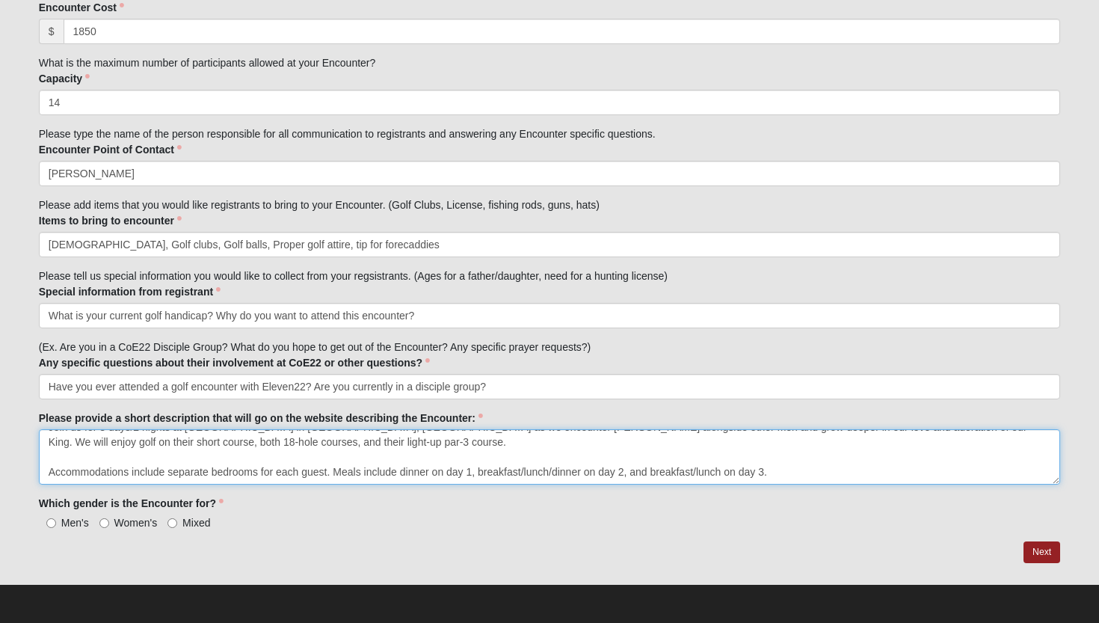
scroll to position [859, 0]
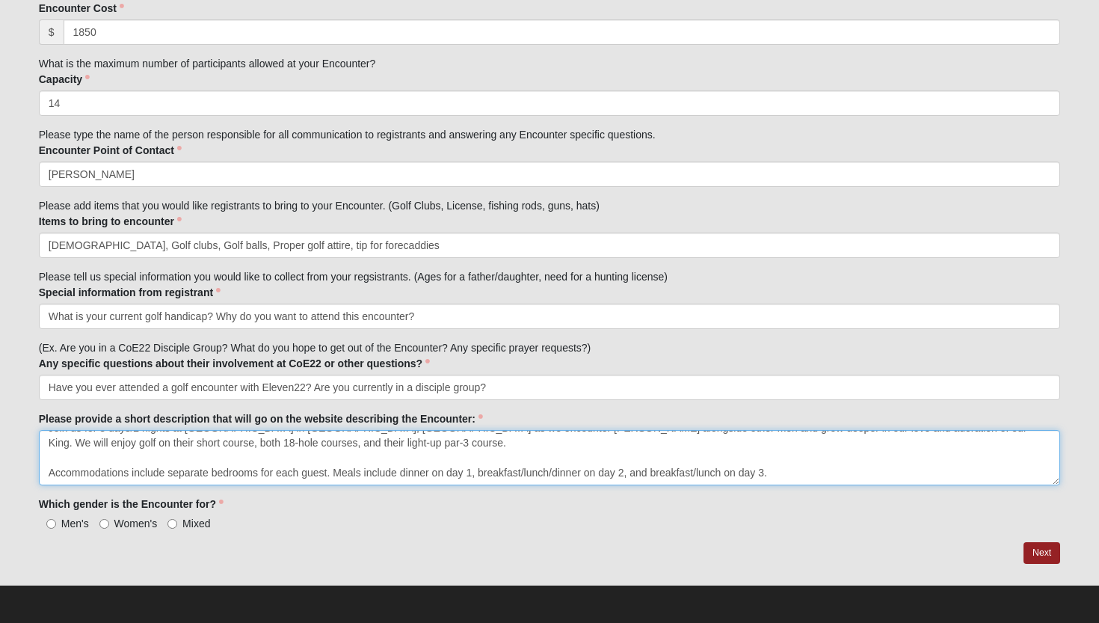
type textarea "Join us for 3 days/2 nights at [GEOGRAPHIC_DATA] in [GEOGRAPHIC_DATA], [GEOGRAP…"
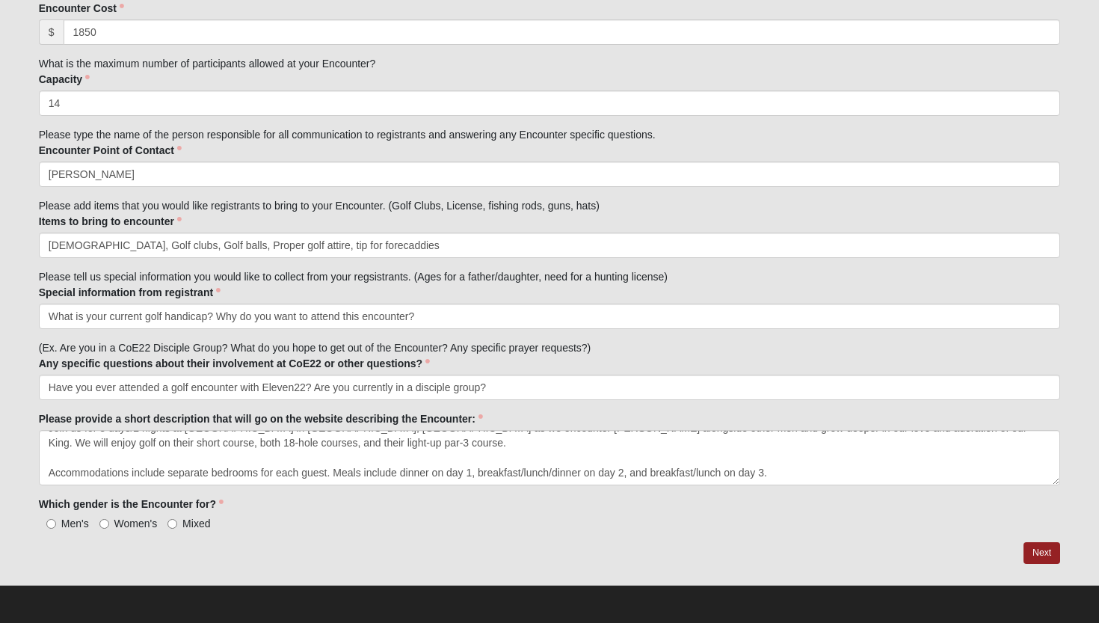
click at [70, 519] on span "Men's" at bounding box center [75, 523] width 28 height 12
click at [56, 519] on input "Men's" at bounding box center [51, 524] width 10 height 10
radio input "true"
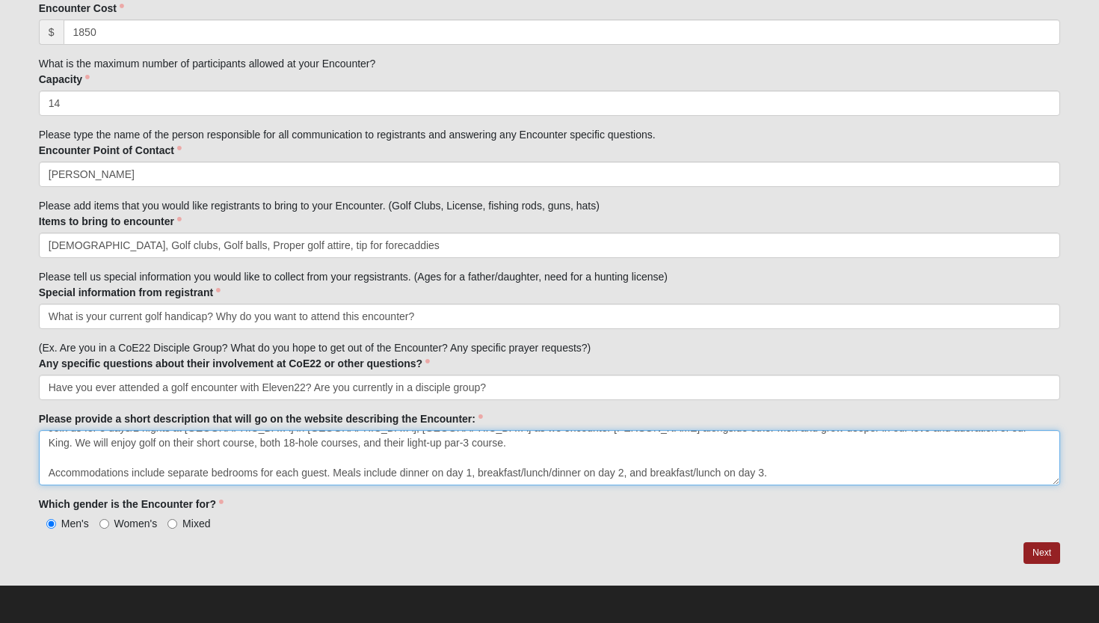
click at [791, 472] on textarea "Join us for 3 days/2 nights at [GEOGRAPHIC_DATA] in [GEOGRAPHIC_DATA], [GEOGRAP…" at bounding box center [550, 457] width 1022 height 55
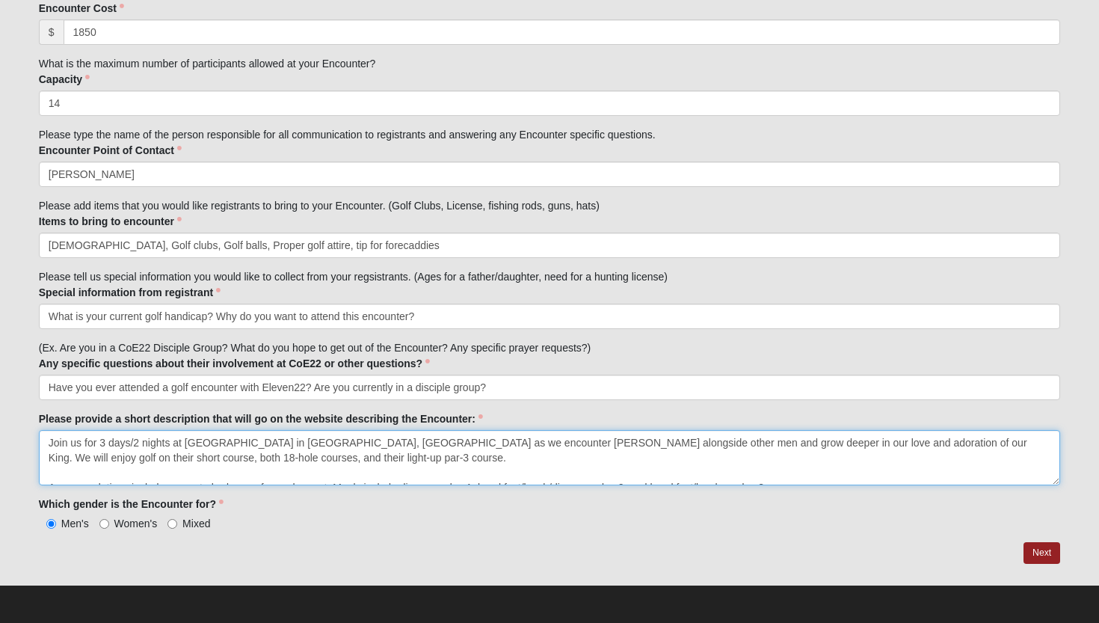
scroll to position [0, 0]
click at [685, 451] on textarea "Join us for 3 days/2 nights at [GEOGRAPHIC_DATA] in [GEOGRAPHIC_DATA], [GEOGRAP…" at bounding box center [550, 457] width 1022 height 55
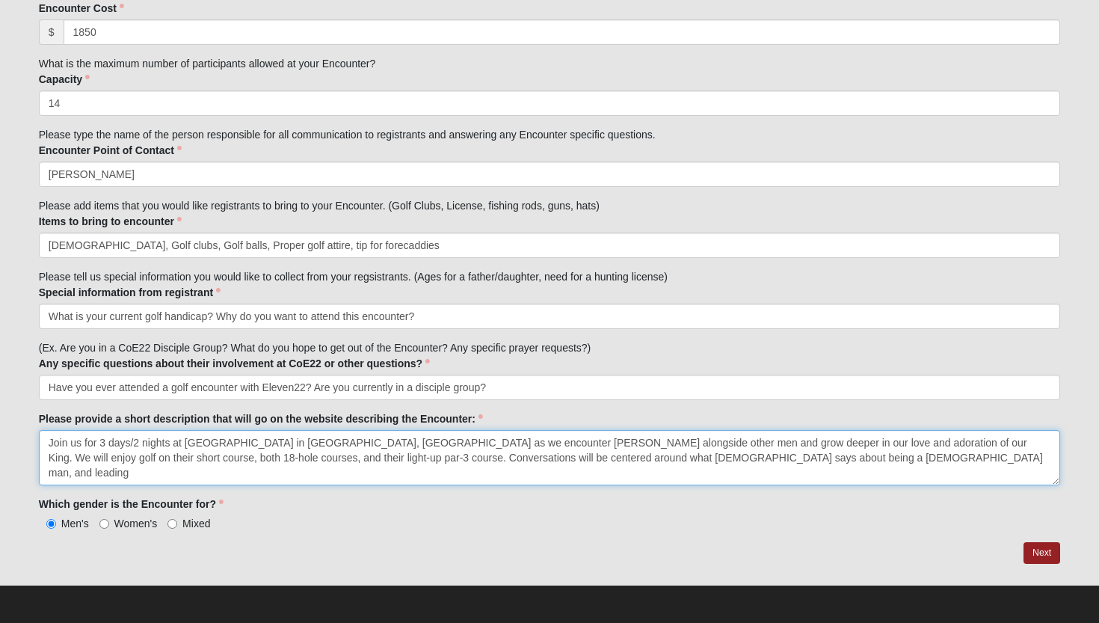
drag, startPoint x: 717, startPoint y: 457, endPoint x: 443, endPoint y: 456, distance: 273.6
click at [443, 456] on textarea "Join us for 3 days/2 nights at [GEOGRAPHIC_DATA] in [GEOGRAPHIC_DATA], [GEOGRAP…" at bounding box center [550, 457] width 1022 height 55
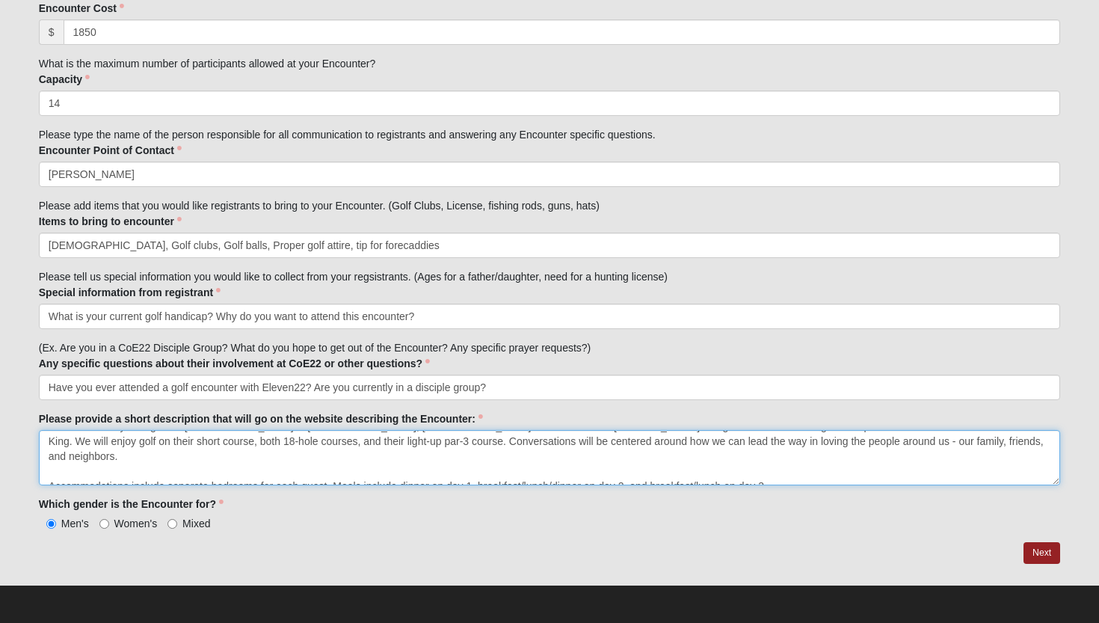
scroll to position [15, 0]
click at [788, 475] on textarea "Join us for 3 days/2 nights at [GEOGRAPHIC_DATA] in [GEOGRAPHIC_DATA], [GEOGRAP…" at bounding box center [550, 457] width 1022 height 55
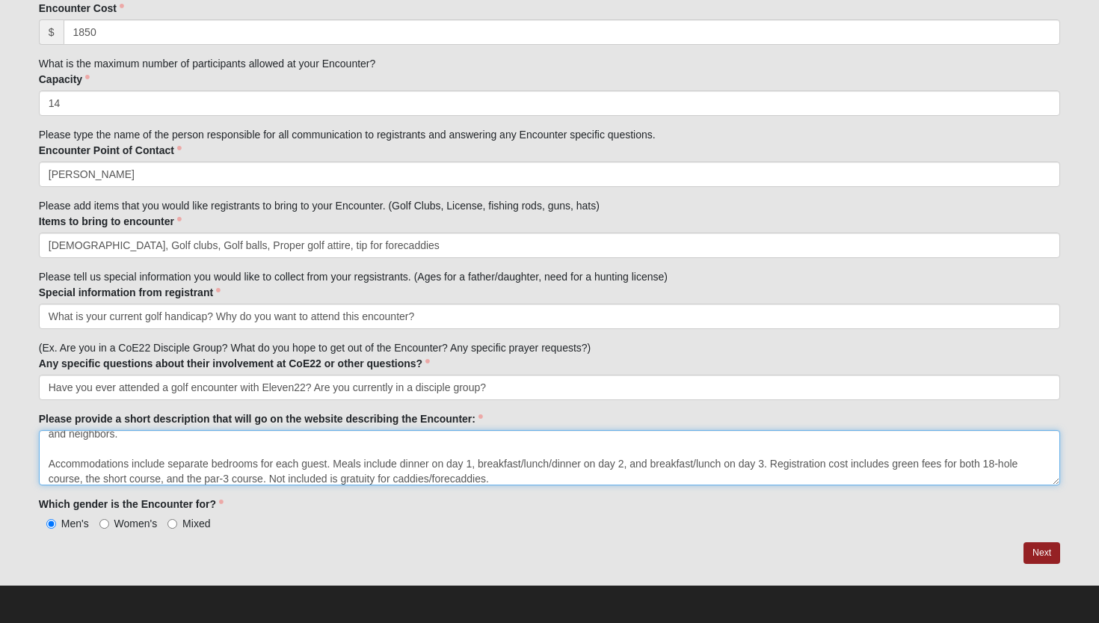
scroll to position [54, 0]
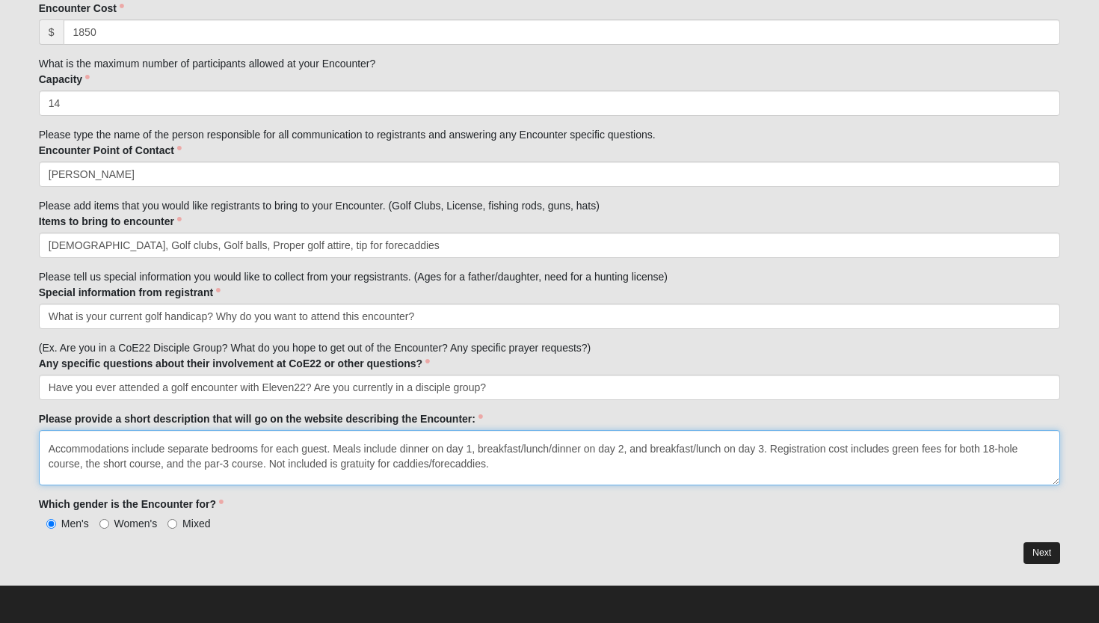
type textarea "Join us for 3 days/2 nights at [GEOGRAPHIC_DATA] in [GEOGRAPHIC_DATA], [GEOGRAP…"
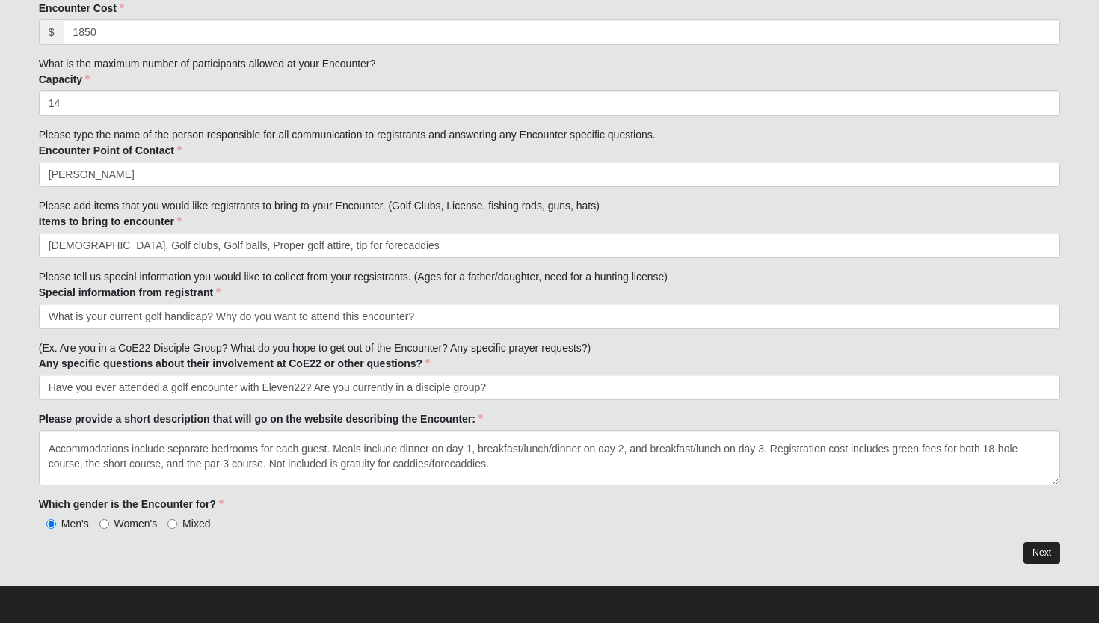
click at [1034, 558] on link "Next" at bounding box center [1041, 553] width 37 height 22
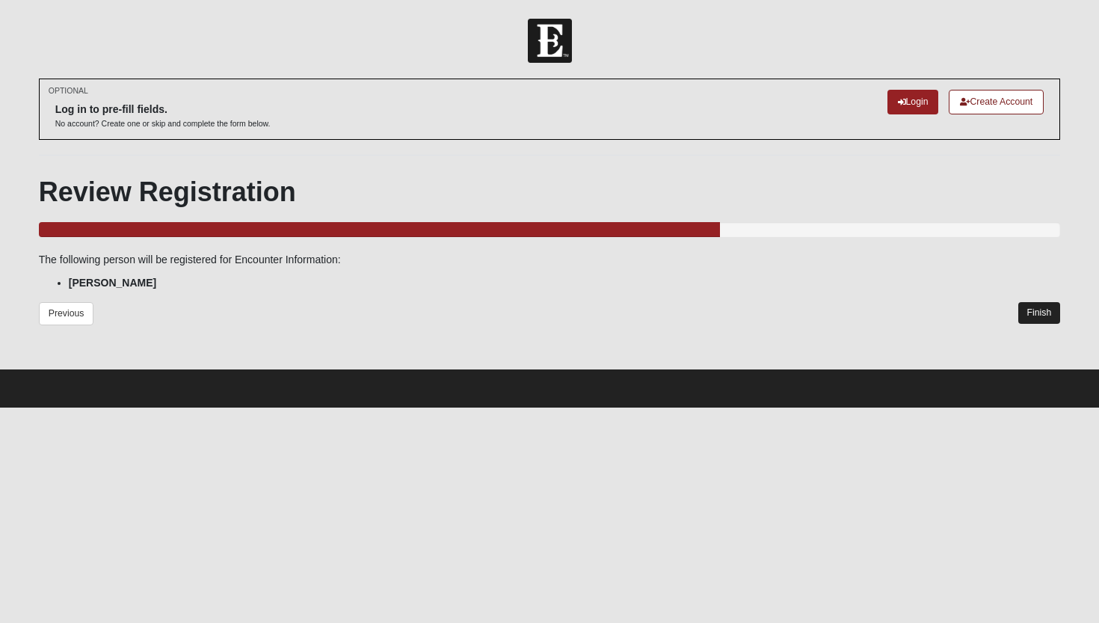
click at [1045, 313] on link "Finish" at bounding box center [1039, 313] width 43 height 22
